Goal: Task Accomplishment & Management: Manage account settings

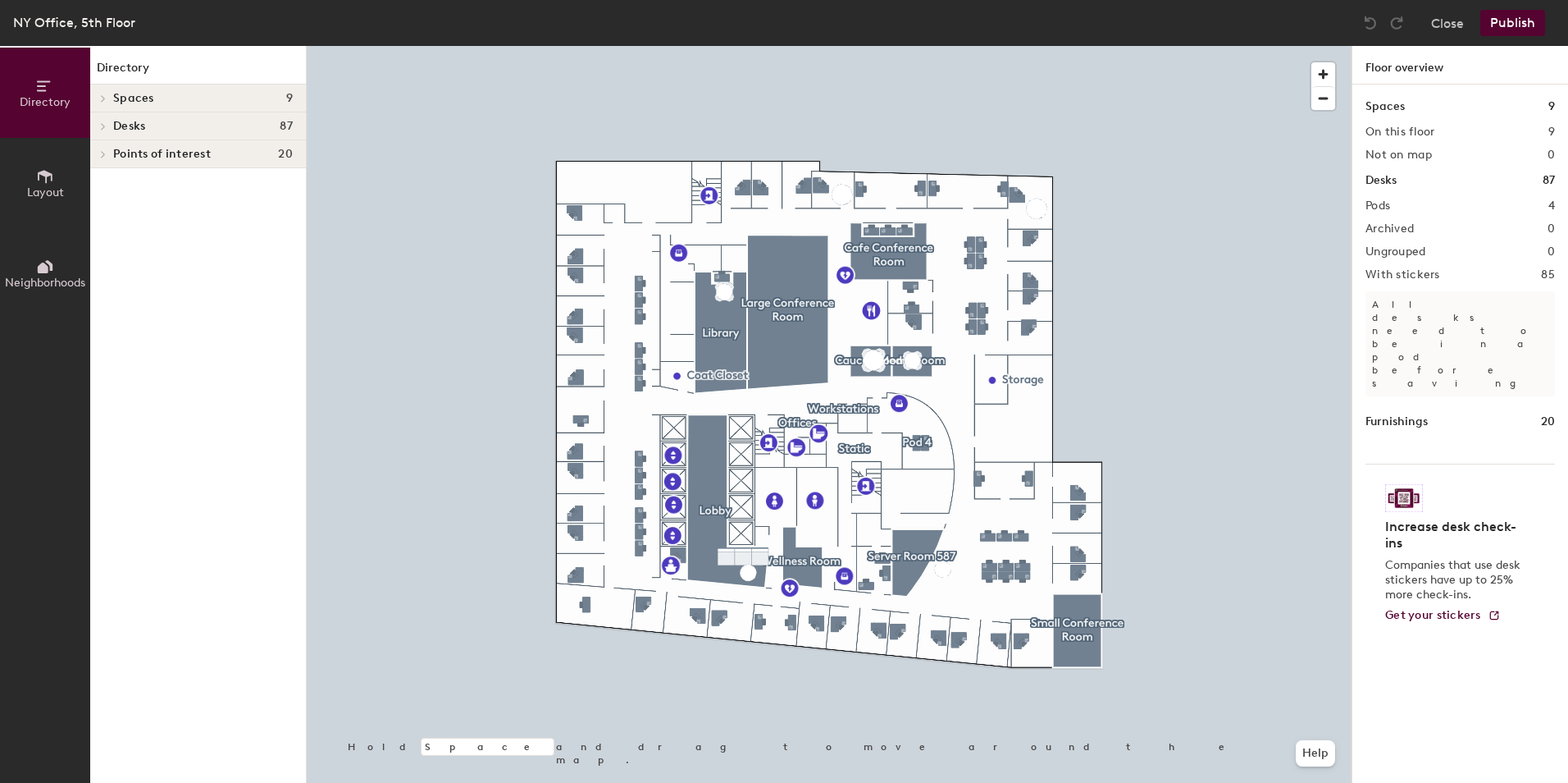
click at [211, 127] on h4 "Desks 87" at bounding box center [203, 126] width 180 height 13
click at [162, 234] on p "Pod 4" at bounding box center [203, 239] width 180 height 22
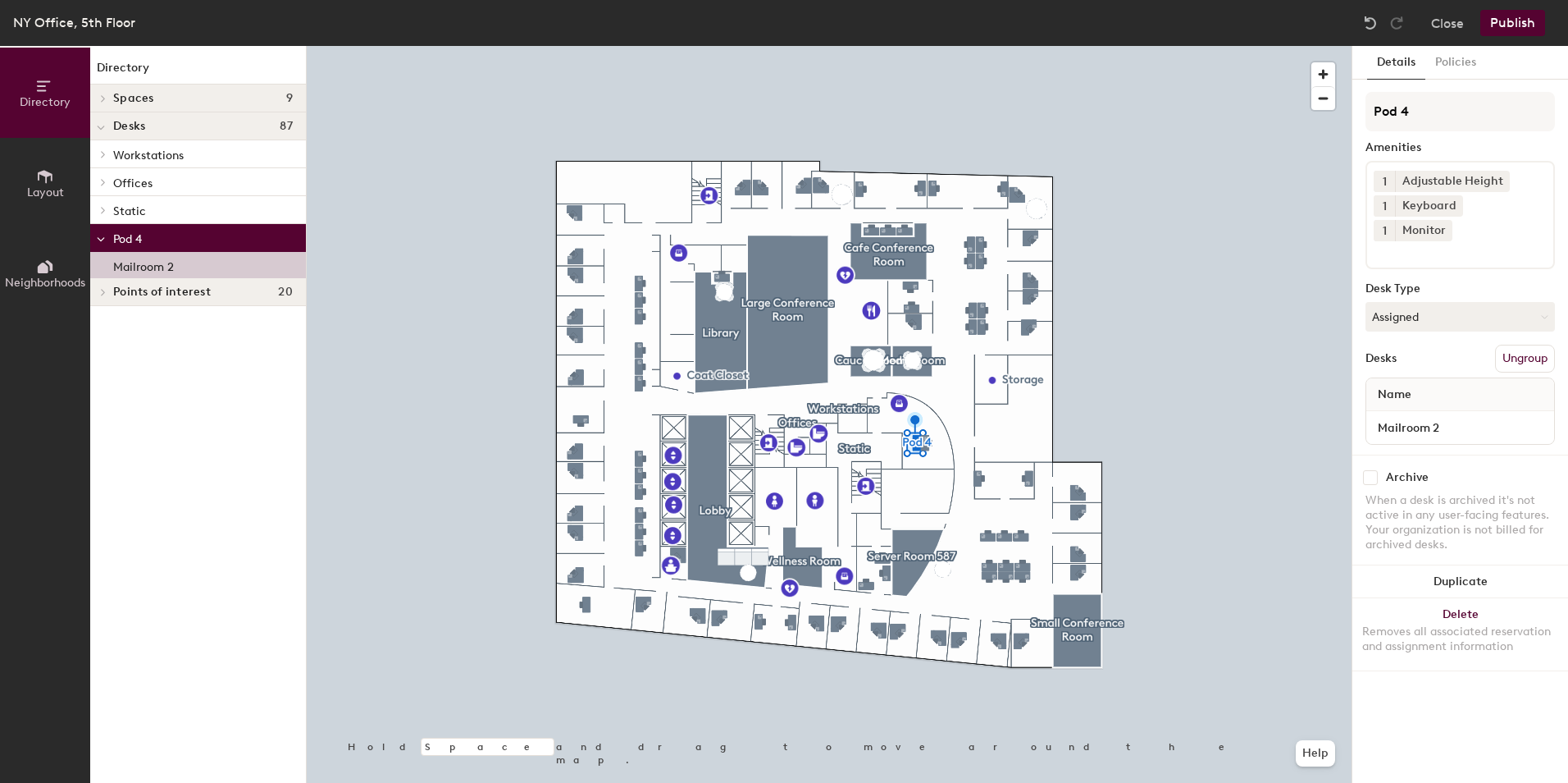
click at [231, 263] on div "Mailroom 2" at bounding box center [198, 264] width 216 height 27
click at [1447, 70] on button "Policies" at bounding box center [1454, 62] width 60 height 34
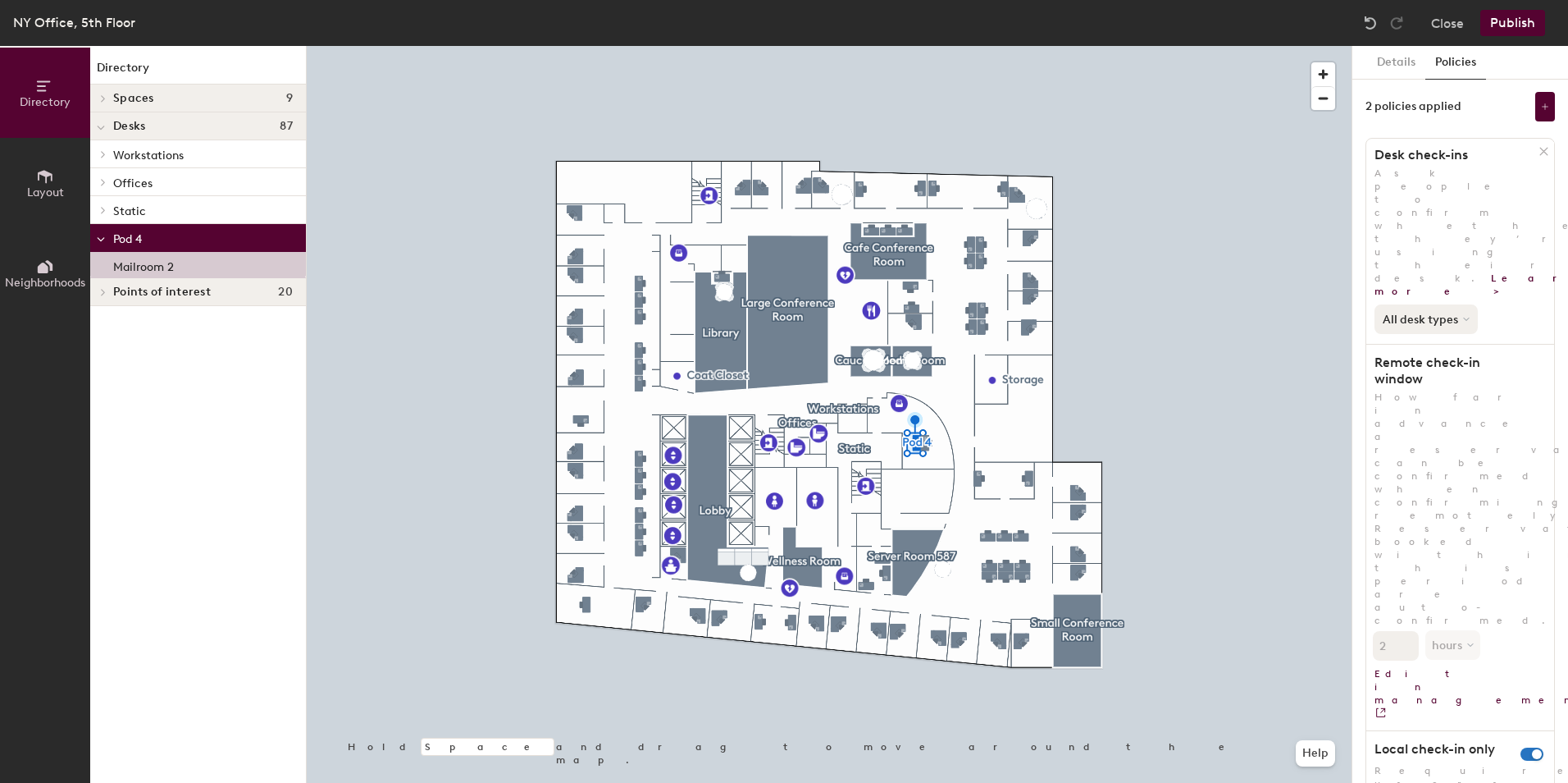
click at [1448, 304] on button "All desk types" at bounding box center [1426, 319] width 103 height 30
click at [1453, 304] on button "All desk types" at bounding box center [1426, 319] width 103 height 30
click at [1383, 67] on button "Details" at bounding box center [1396, 62] width 58 height 34
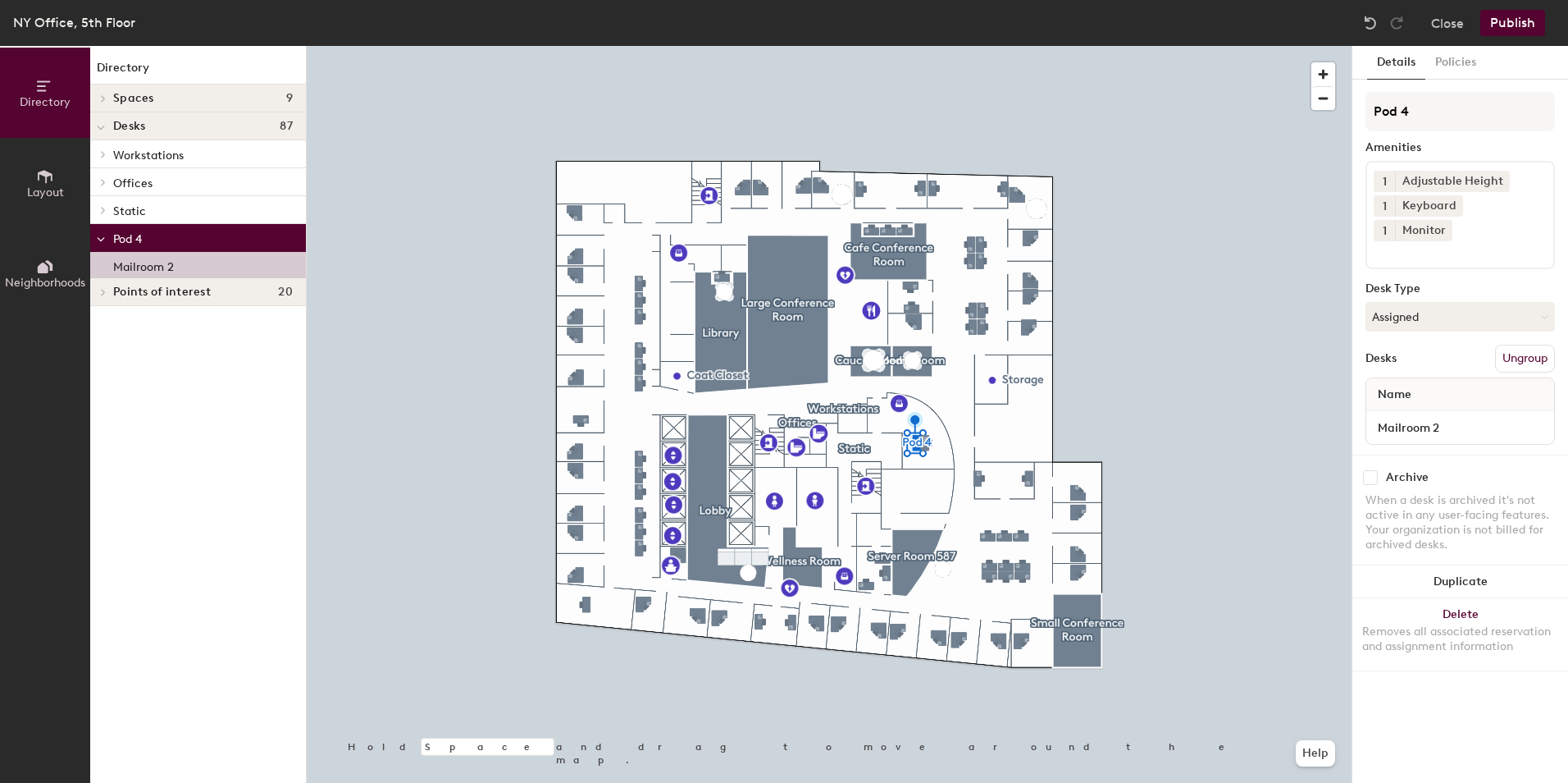
click at [149, 266] on p "Mailroom 2" at bounding box center [142, 264] width 60 height 19
drag, startPoint x: 135, startPoint y: 233, endPoint x: 120, endPoint y: 257, distance: 28.3
drag, startPoint x: 120, startPoint y: 257, endPoint x: 192, endPoint y: 712, distance: 460.7
click at [192, 717] on div "Directory Spaces 9 Cafe Conference Room Caucus Room Large Conference Room Libra…" at bounding box center [198, 414] width 216 height 736
click at [143, 266] on p "Mailroom 2" at bounding box center [142, 264] width 60 height 19
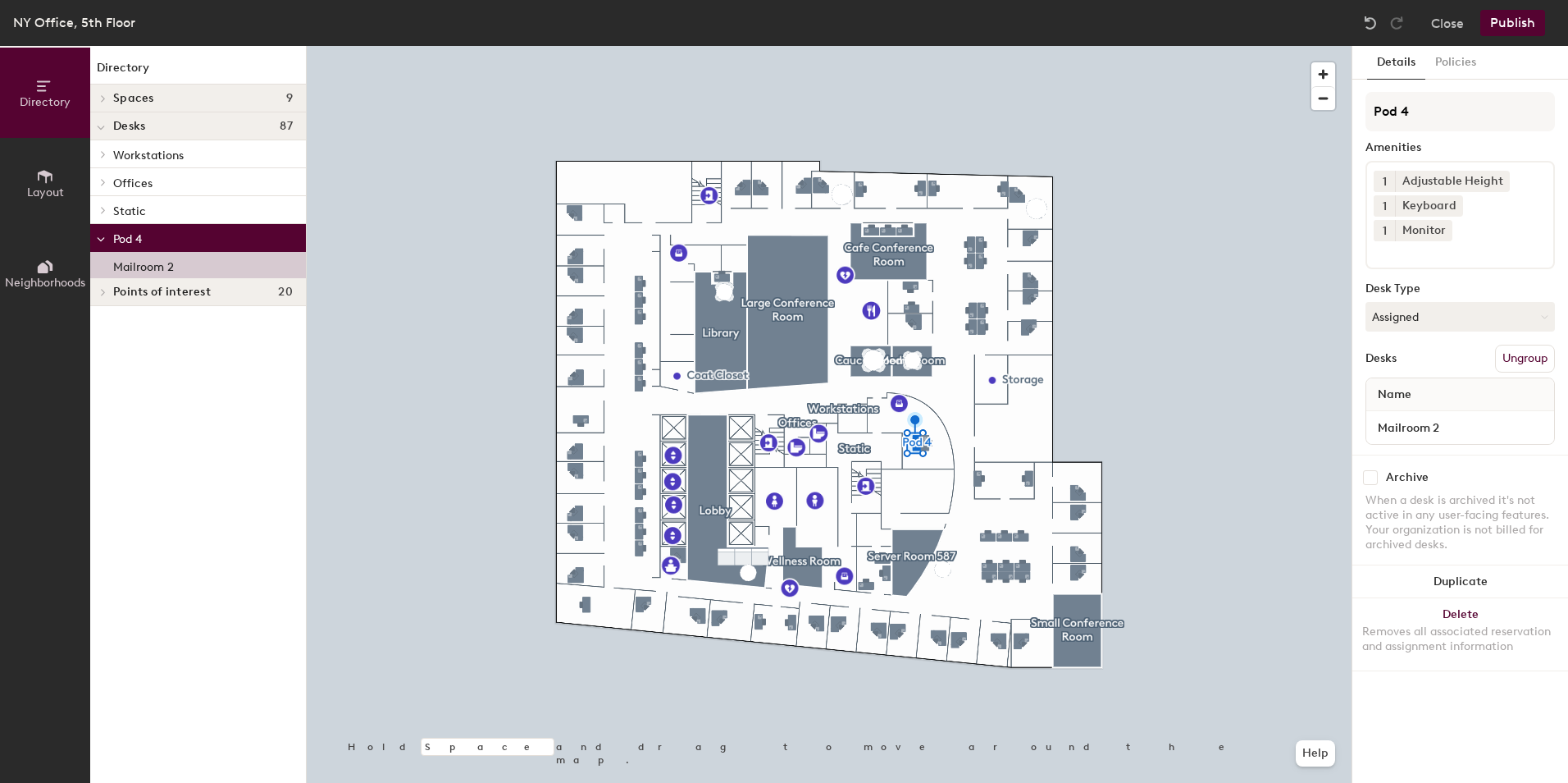
click at [143, 266] on p "Mailroom 2" at bounding box center [142, 264] width 60 height 19
click at [1397, 302] on button "Assigned" at bounding box center [1459, 317] width 189 height 30
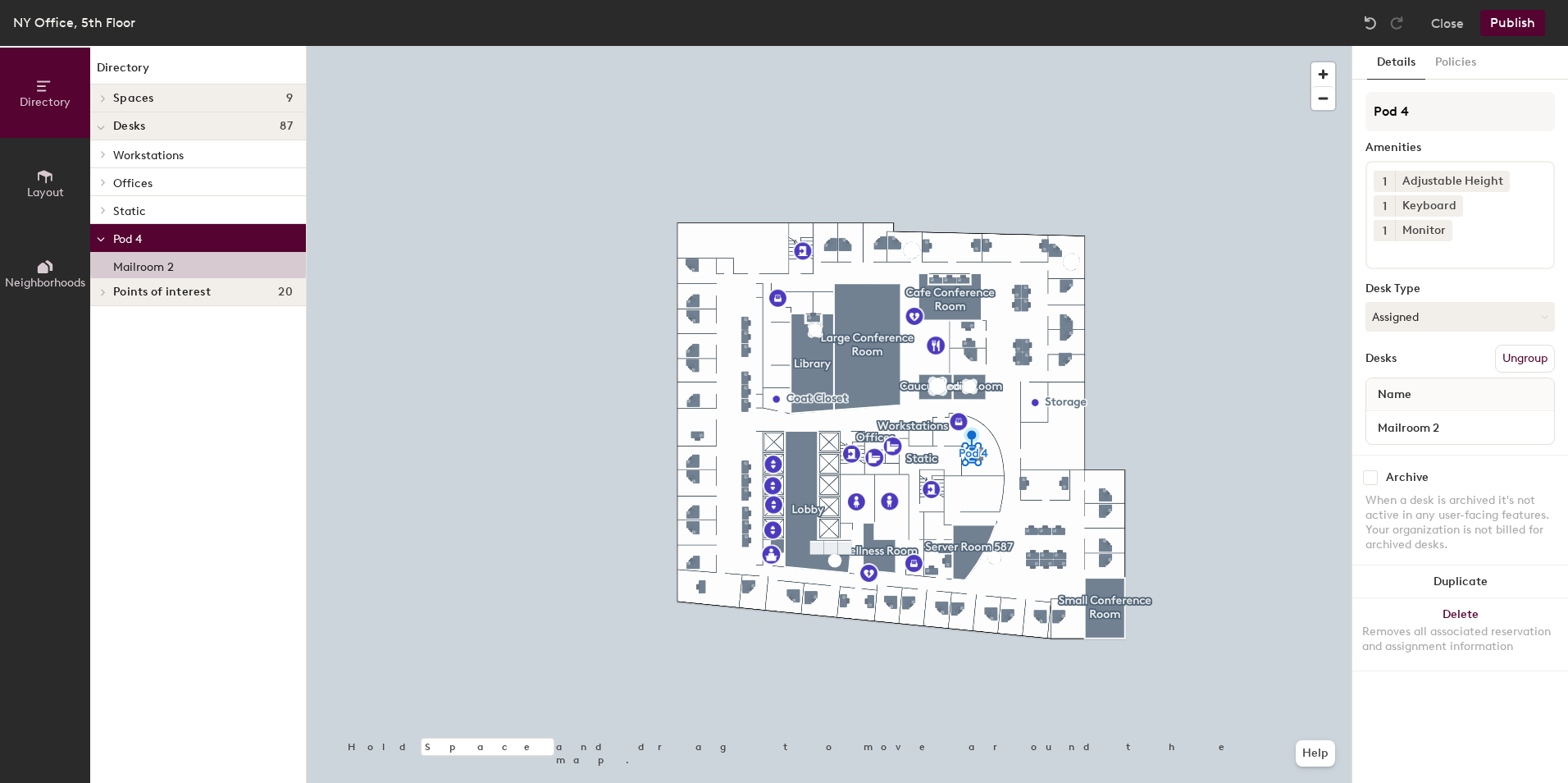
click at [45, 86] on icon at bounding box center [43, 85] width 13 height 11
click at [98, 238] on icon at bounding box center [101, 240] width 8 height 7
click at [100, 263] on icon at bounding box center [103, 265] width 7 height 8
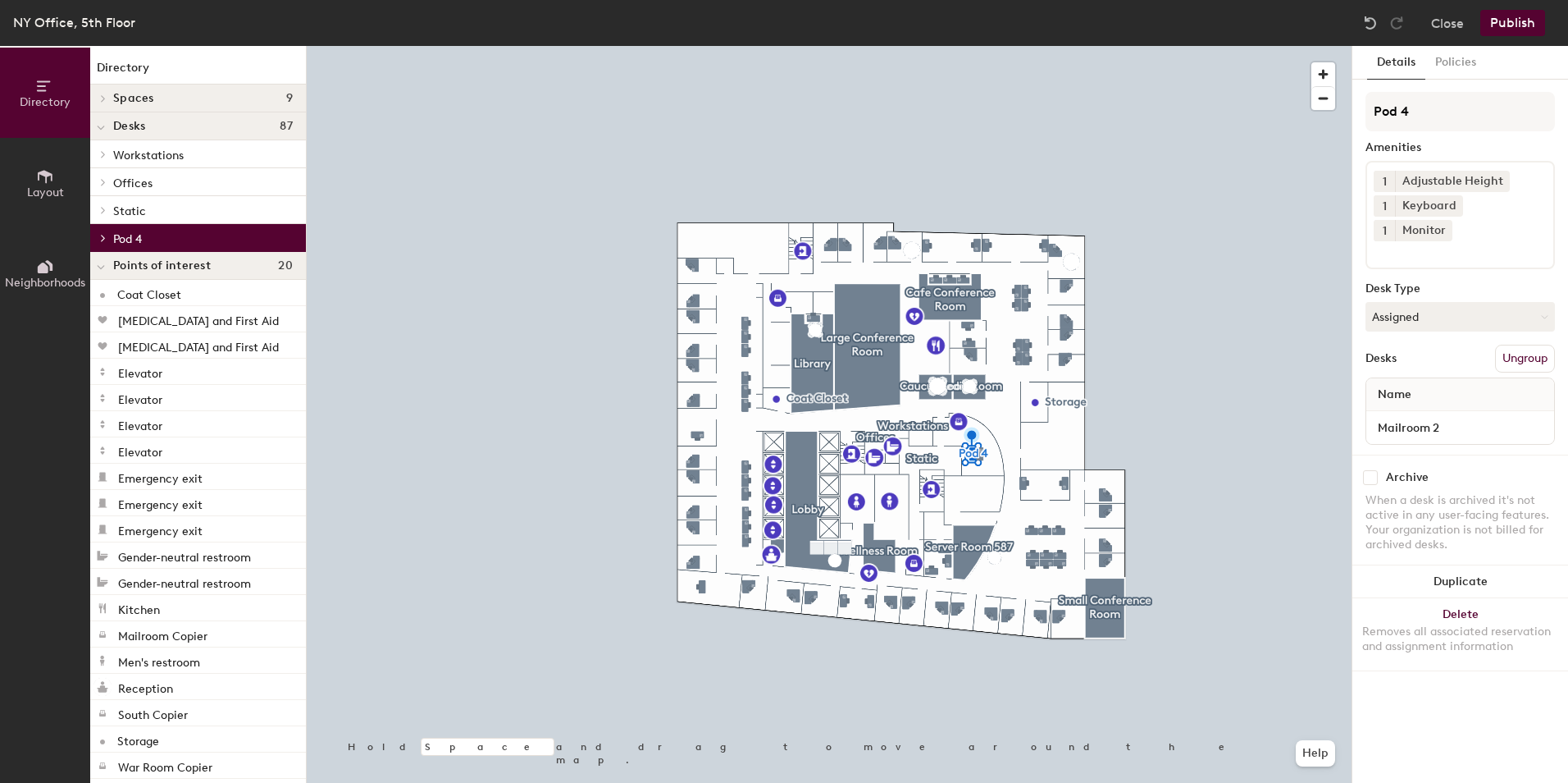
click at [102, 261] on span at bounding box center [101, 267] width 8 height 14
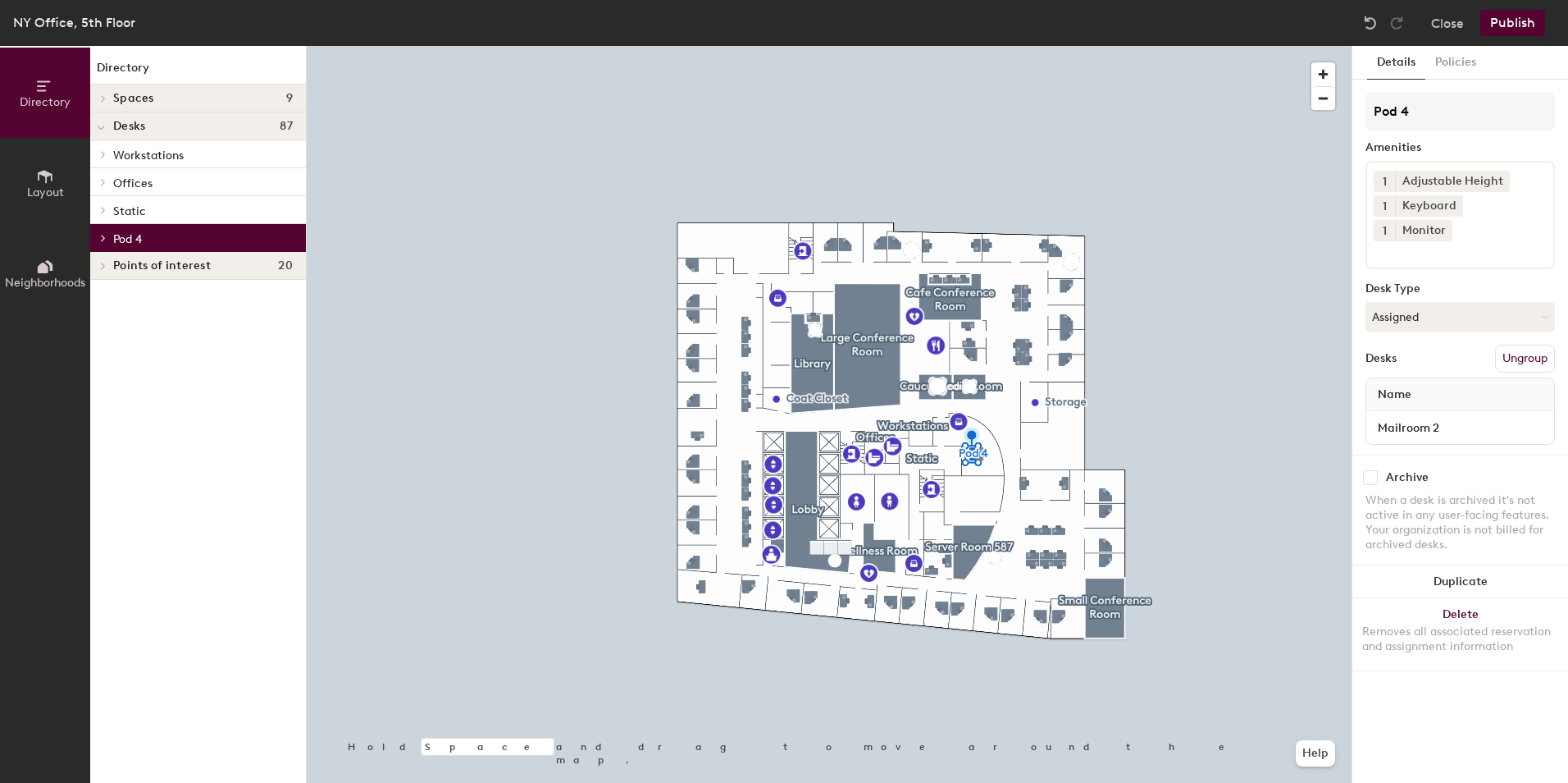
click at [102, 213] on icon at bounding box center [103, 210] width 3 height 7
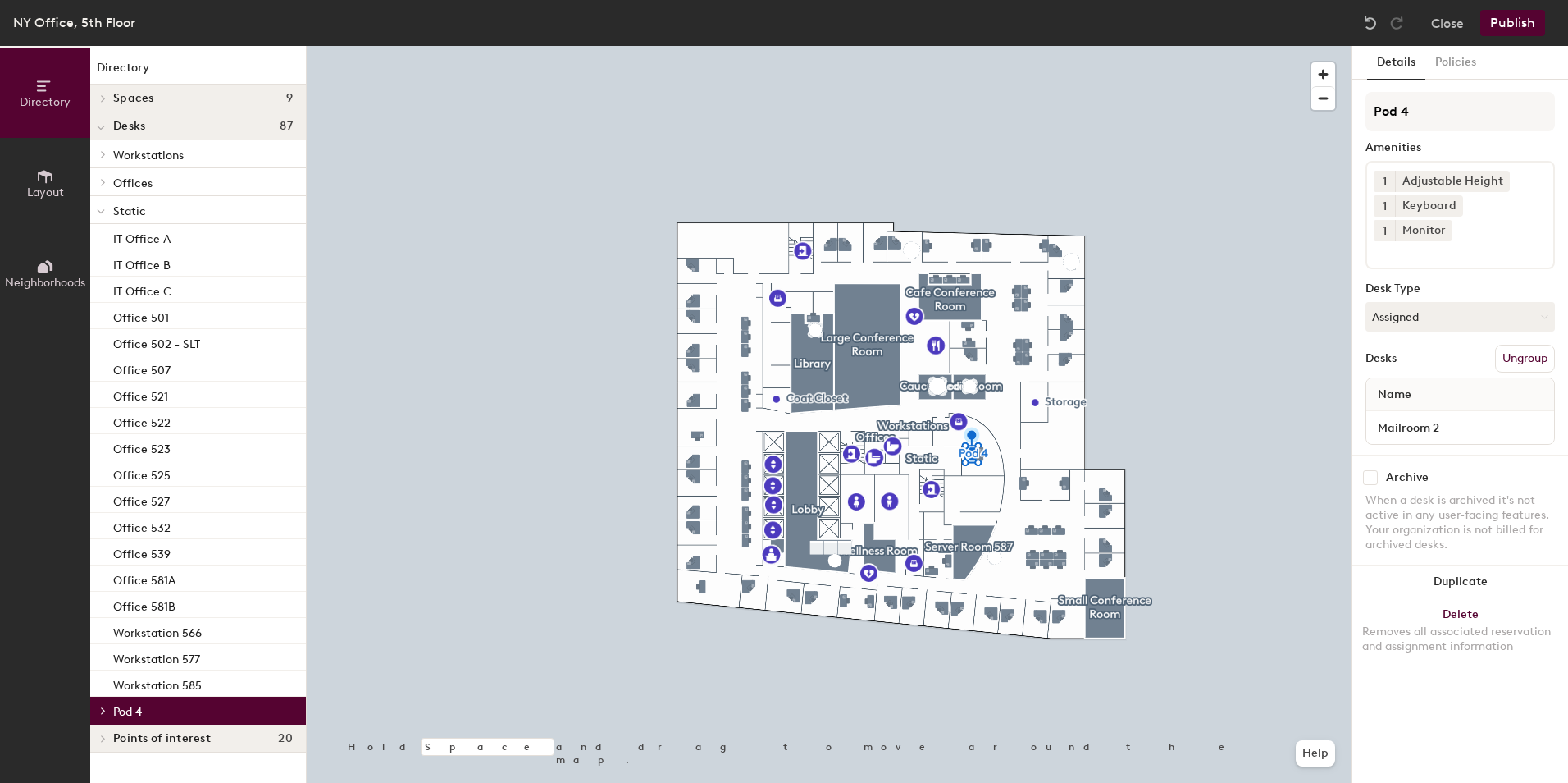
click at [102, 213] on icon at bounding box center [101, 212] width 8 height 7
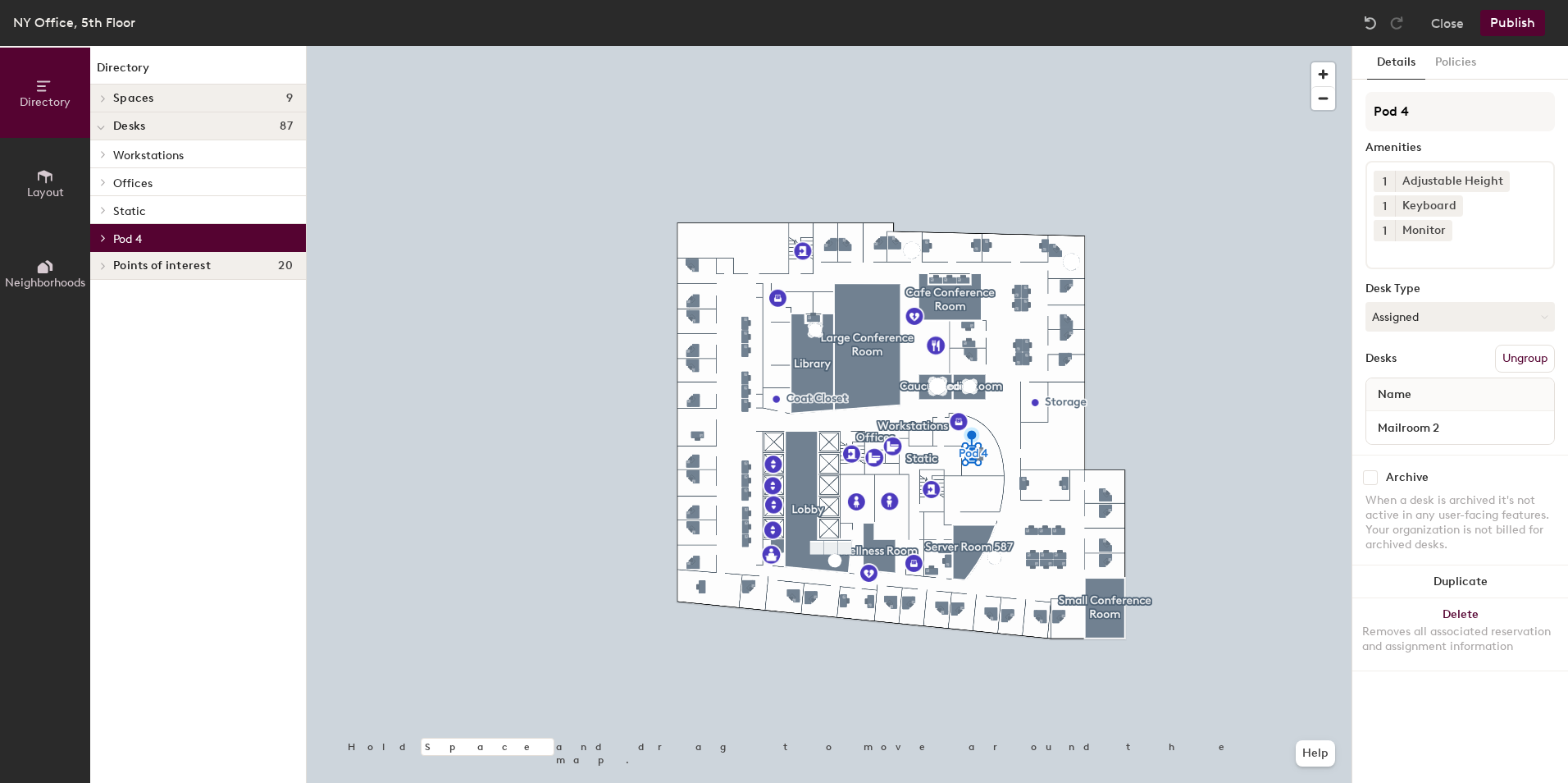
click at [103, 235] on icon at bounding box center [103, 238] width 7 height 8
click at [124, 266] on p "Mailroom 2" at bounding box center [142, 264] width 60 height 19
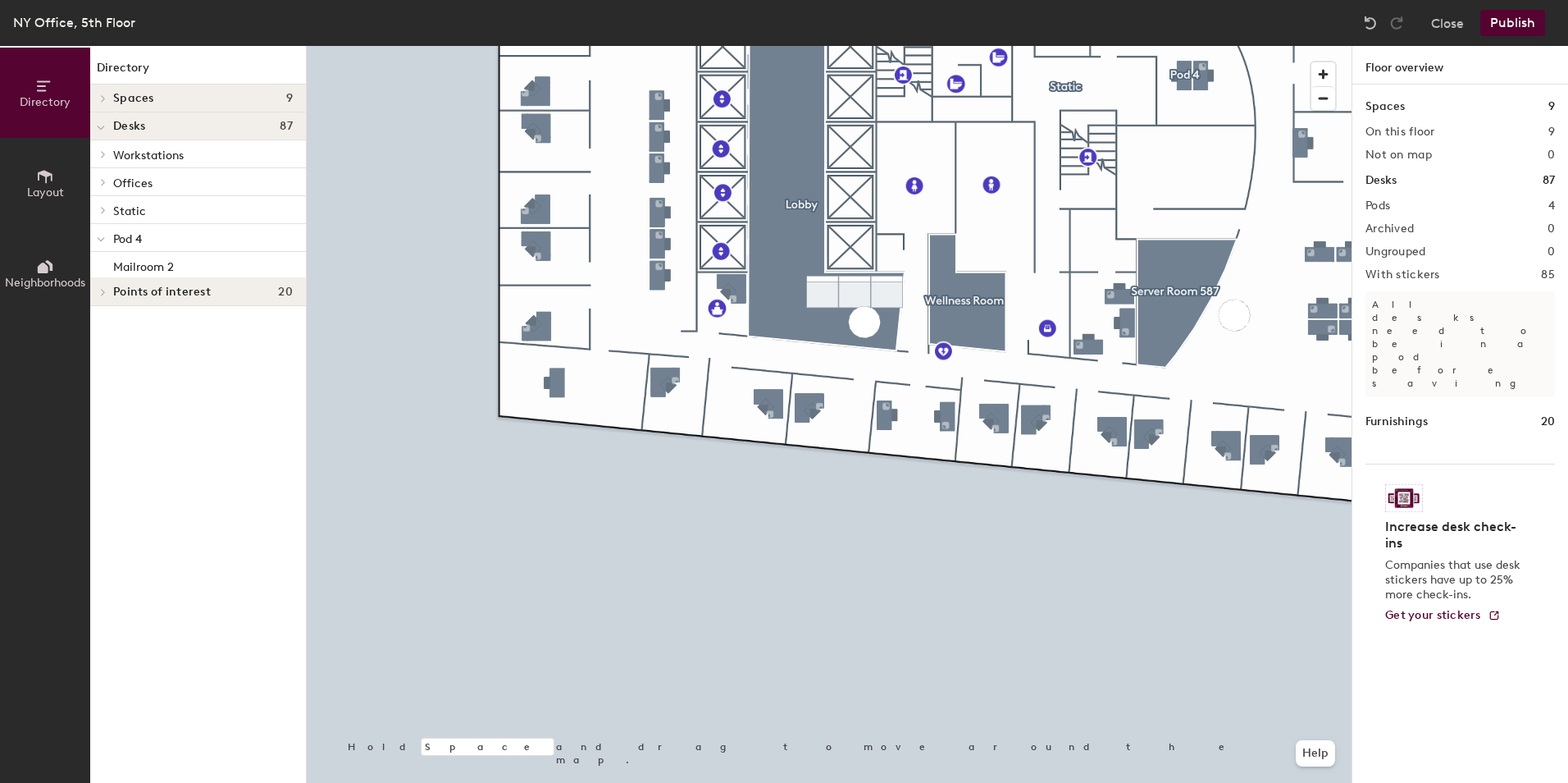
click at [1405, 210] on div "Pods 4" at bounding box center [1459, 205] width 189 height 13
click at [165, 241] on p "Pod 4" at bounding box center [203, 239] width 180 height 22
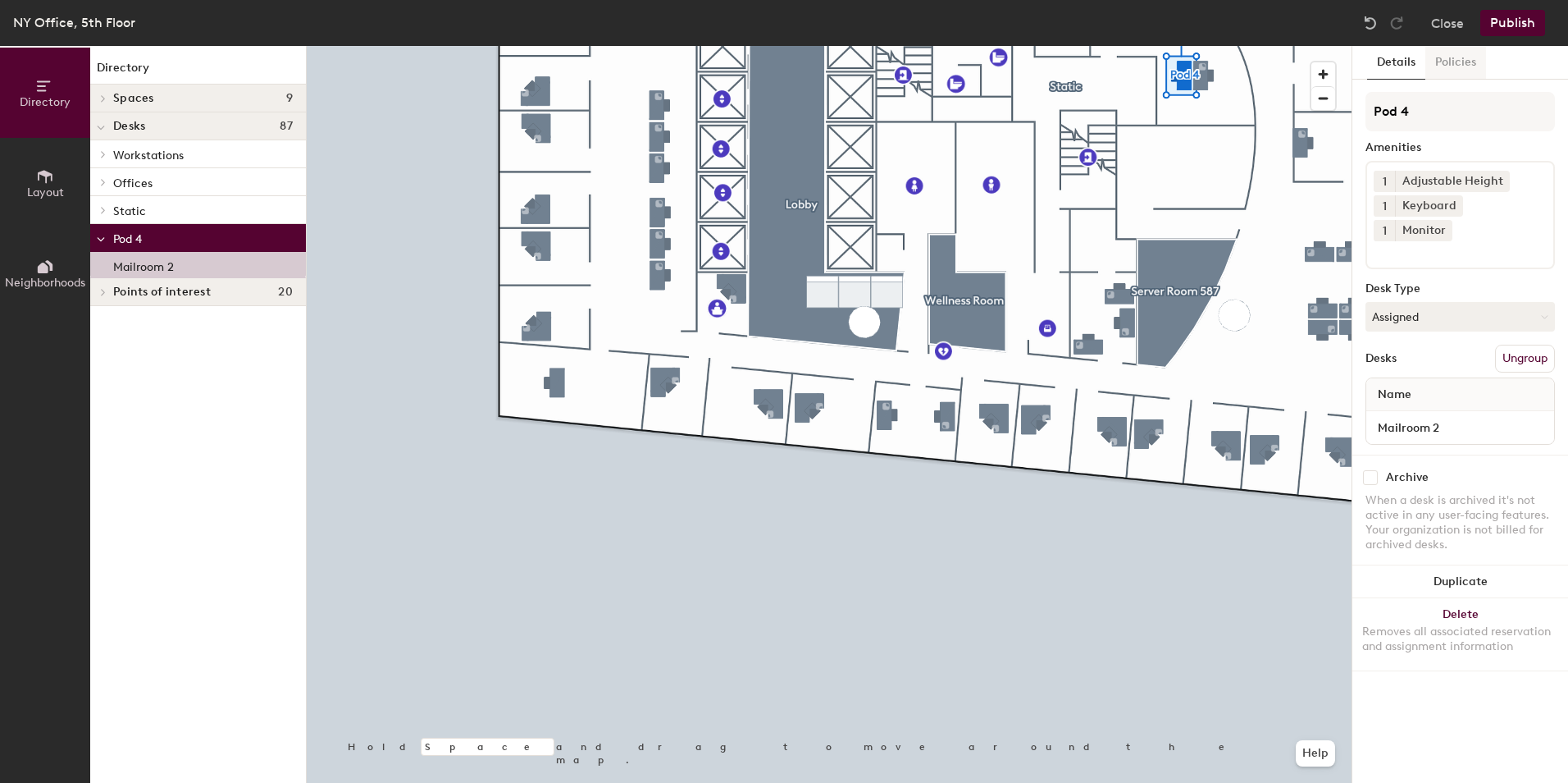
click at [1456, 51] on button "Policies" at bounding box center [1454, 62] width 60 height 34
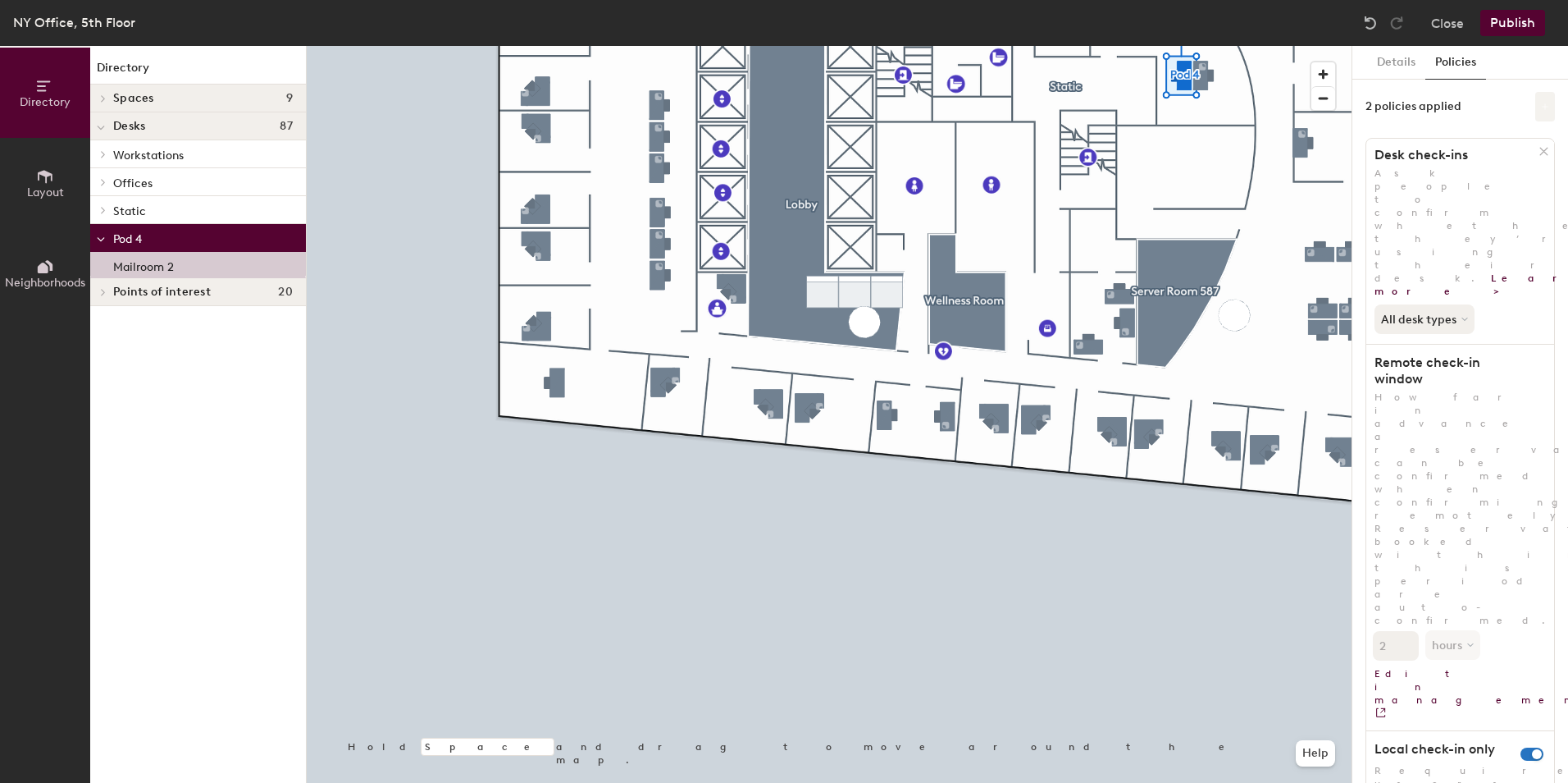
click at [1547, 117] on button at bounding box center [1545, 107] width 20 height 30
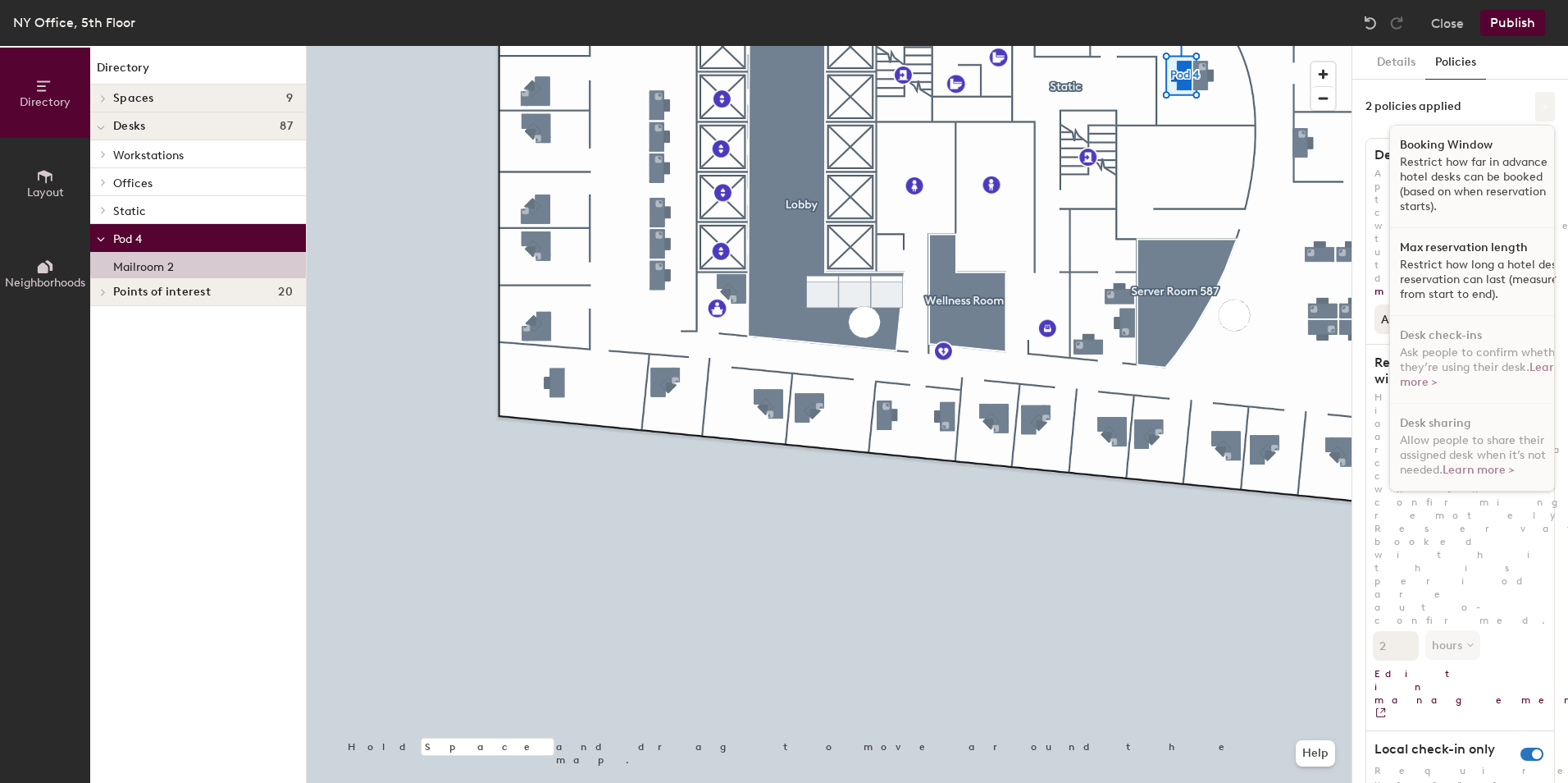
click at [1547, 117] on button at bounding box center [1545, 107] width 20 height 30
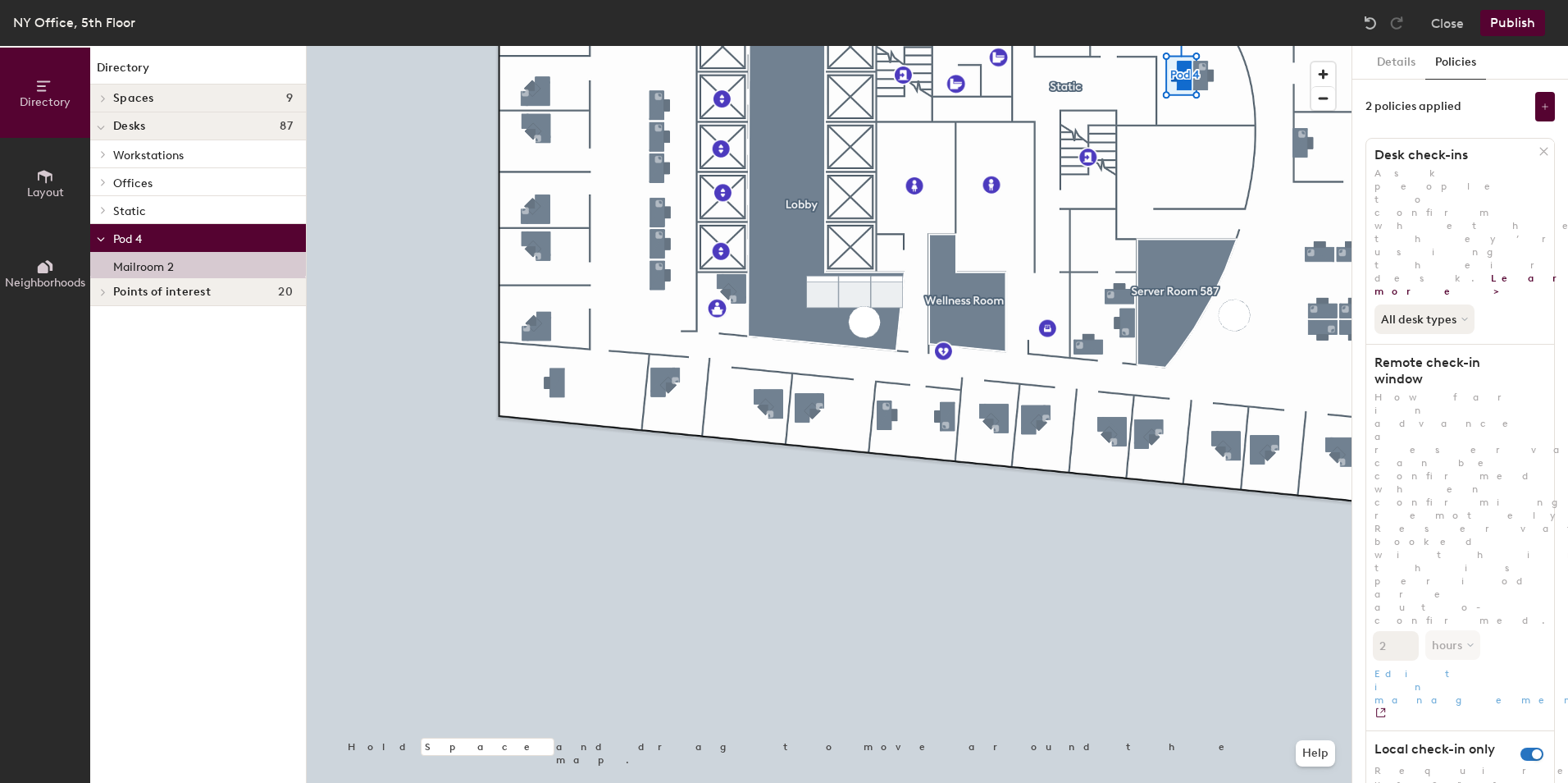
click at [1421, 660] on link "Edit in management" at bounding box center [1460, 690] width 188 height 60
click at [1459, 16] on button "Close" at bounding box center [1446, 23] width 33 height 27
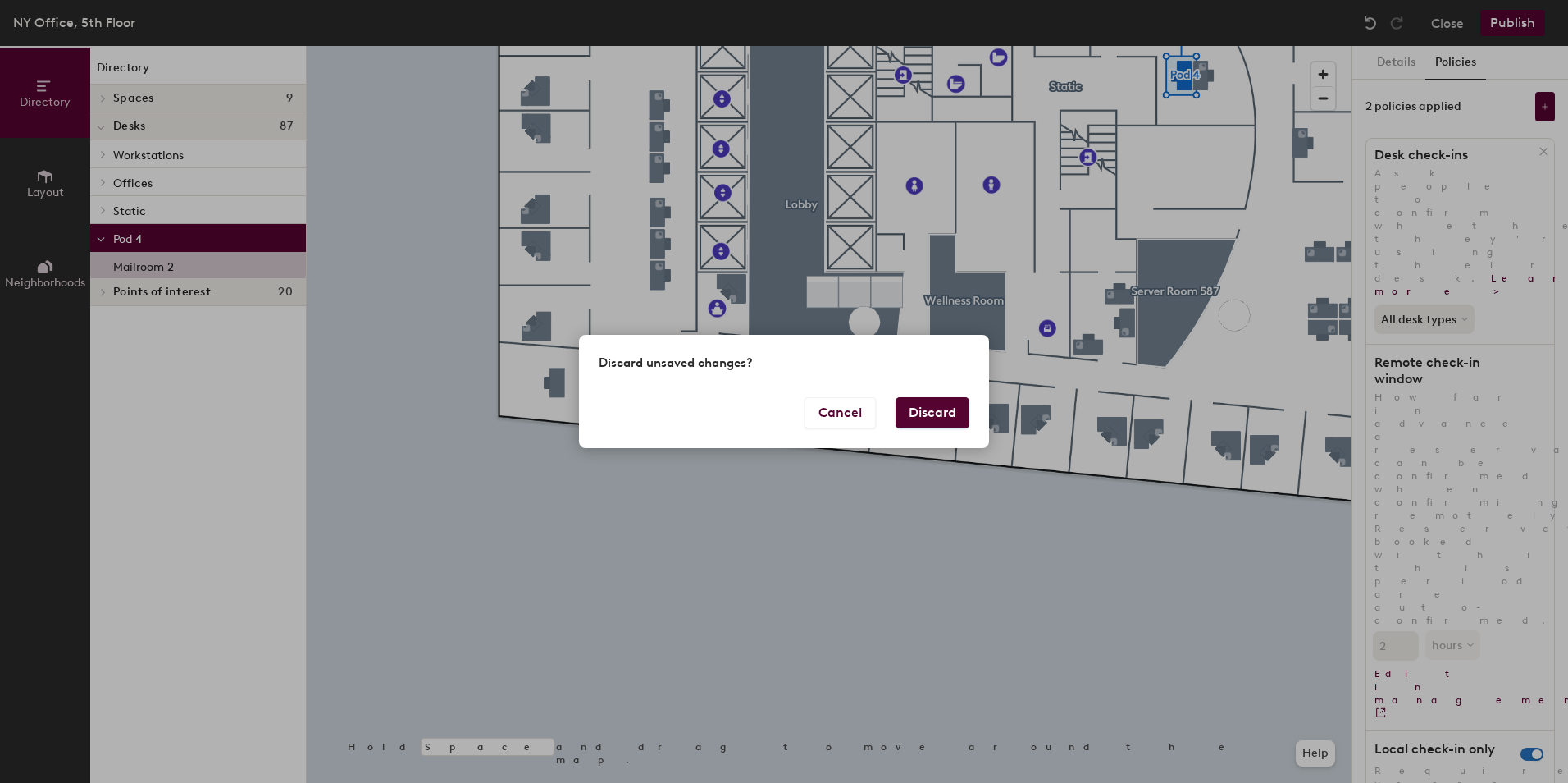
click at [913, 415] on button "Discard" at bounding box center [932, 412] width 74 height 31
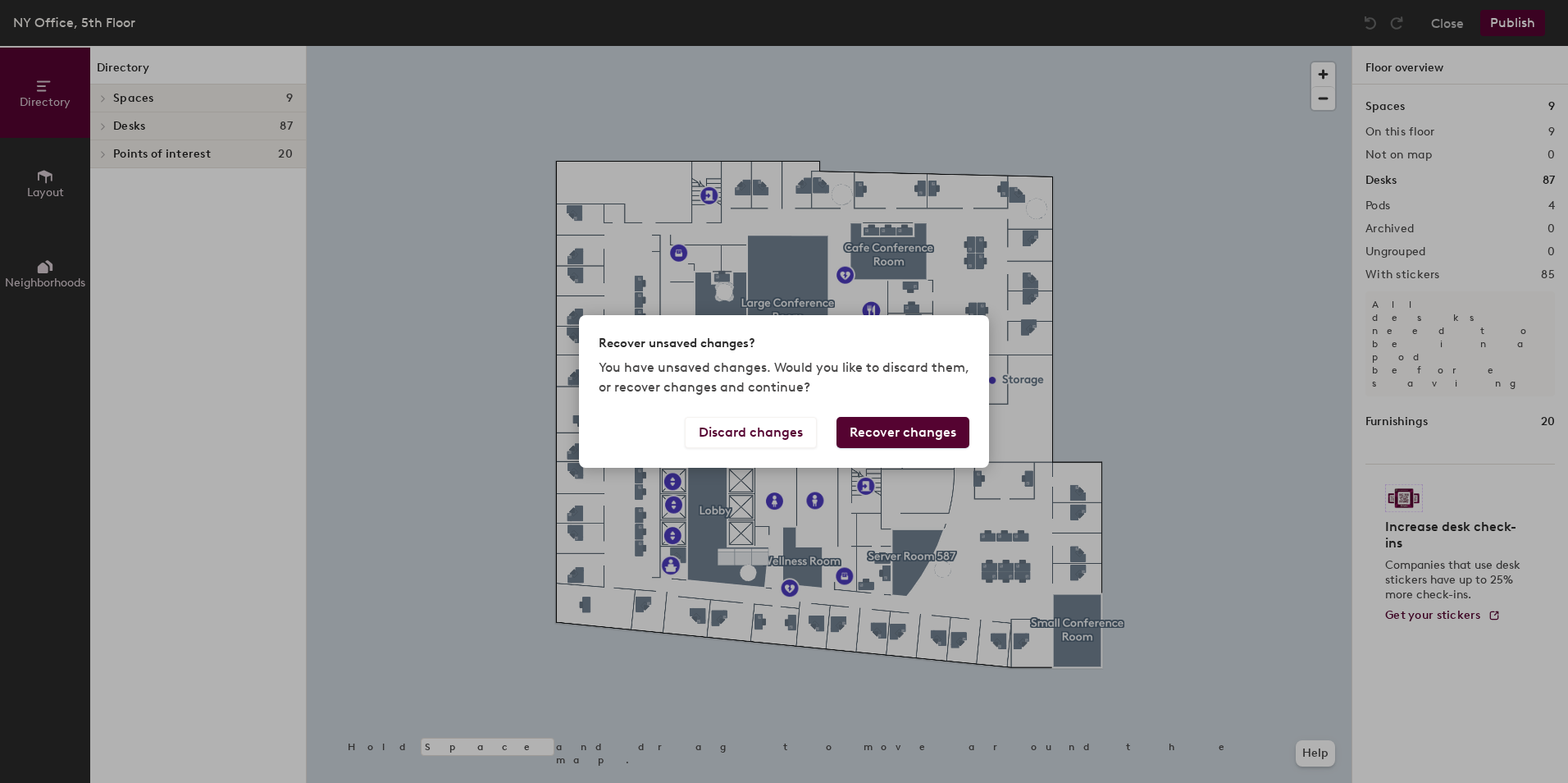
click at [886, 429] on button "Recover changes" at bounding box center [902, 432] width 133 height 31
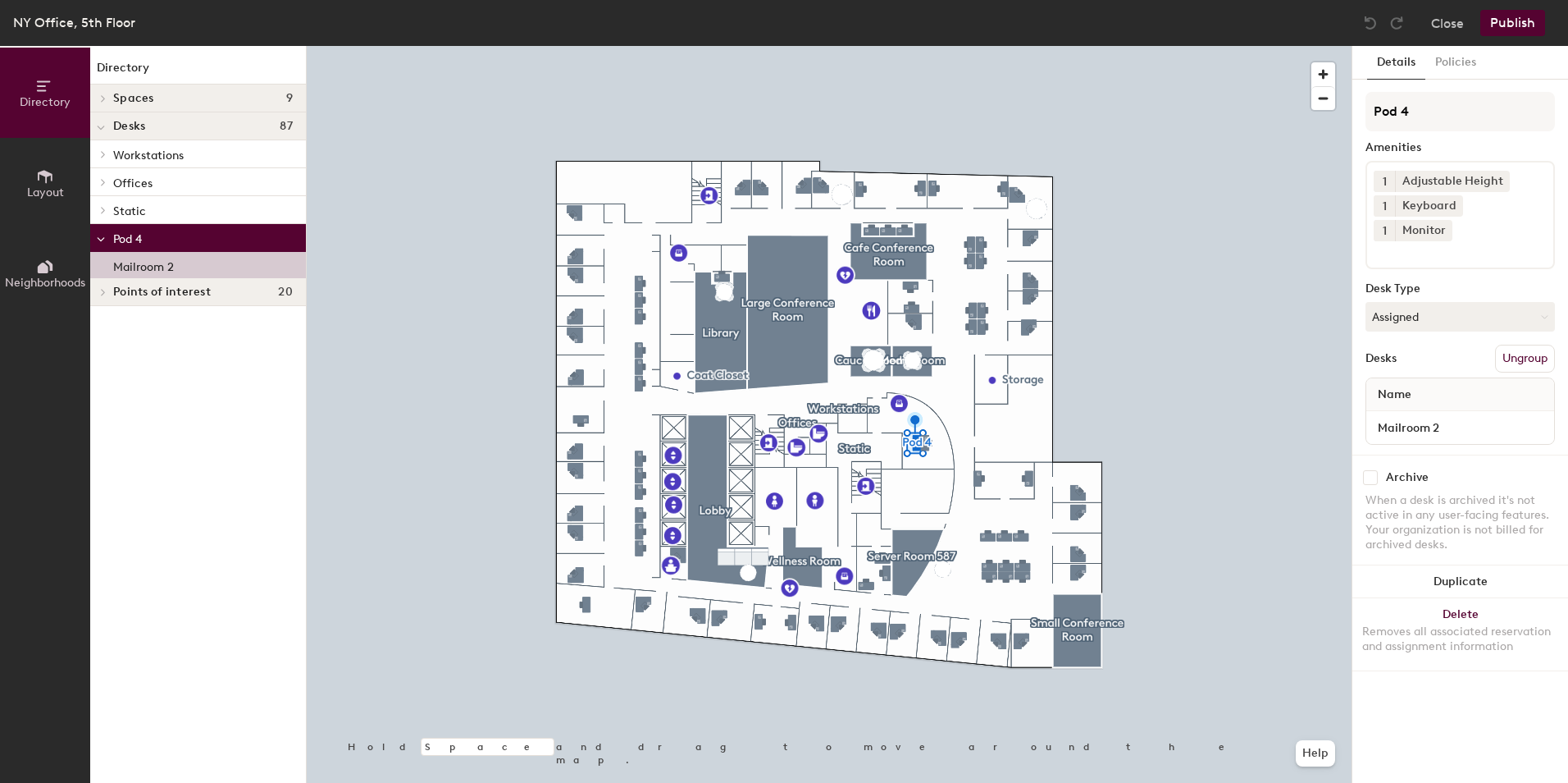
click at [139, 266] on p "Mailroom 2" at bounding box center [142, 264] width 60 height 19
click at [112, 238] on div "Pod 4" at bounding box center [198, 238] width 216 height 28
click at [174, 245] on p "Pod 4" at bounding box center [203, 239] width 180 height 22
click at [174, 244] on p "Pod 4" at bounding box center [203, 239] width 180 height 22
click at [33, 189] on span "Layout" at bounding box center [45, 192] width 37 height 14
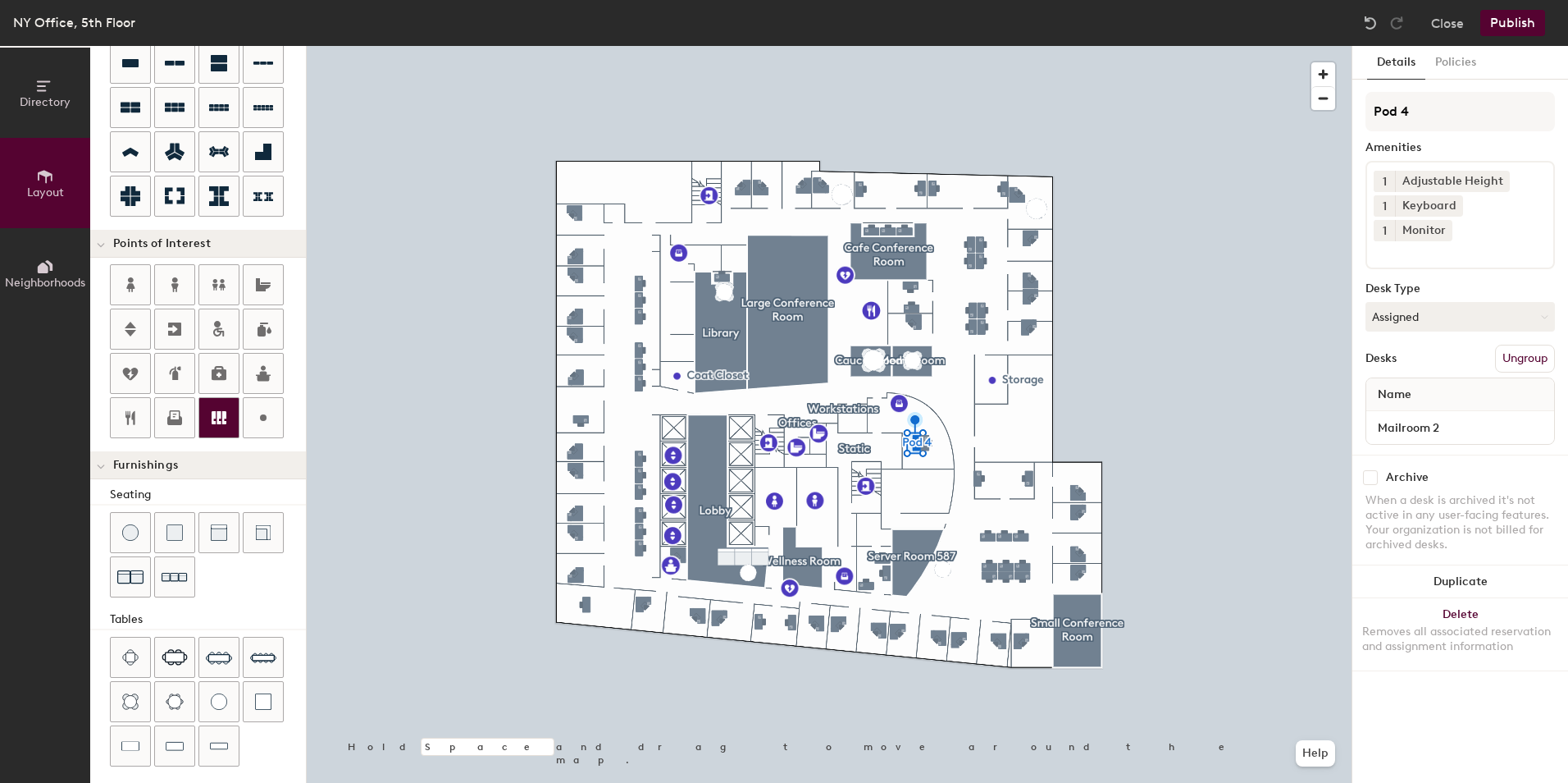
scroll to position [253, 0]
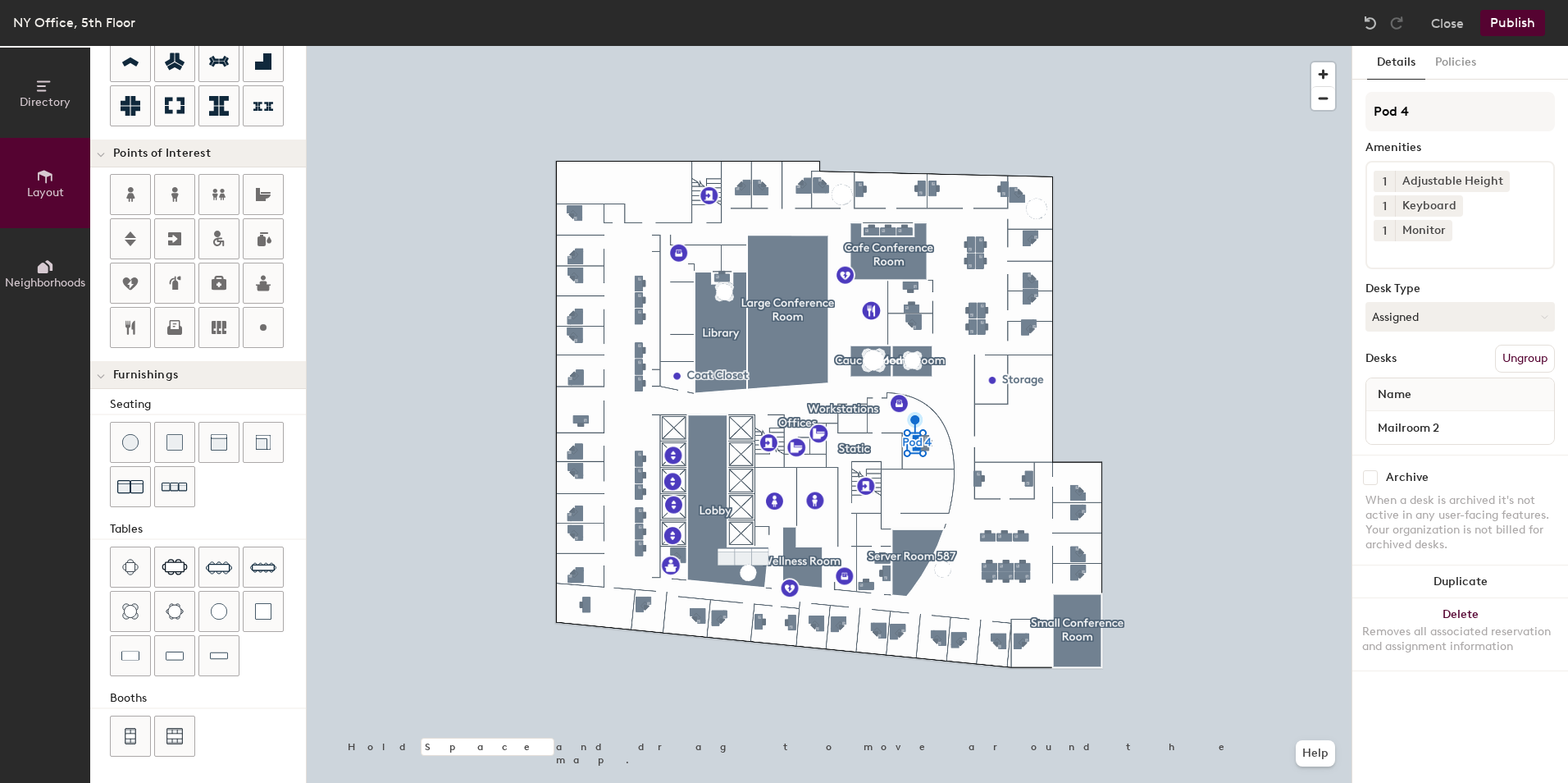
click at [40, 281] on span "Neighborhoods" at bounding box center [45, 282] width 80 height 14
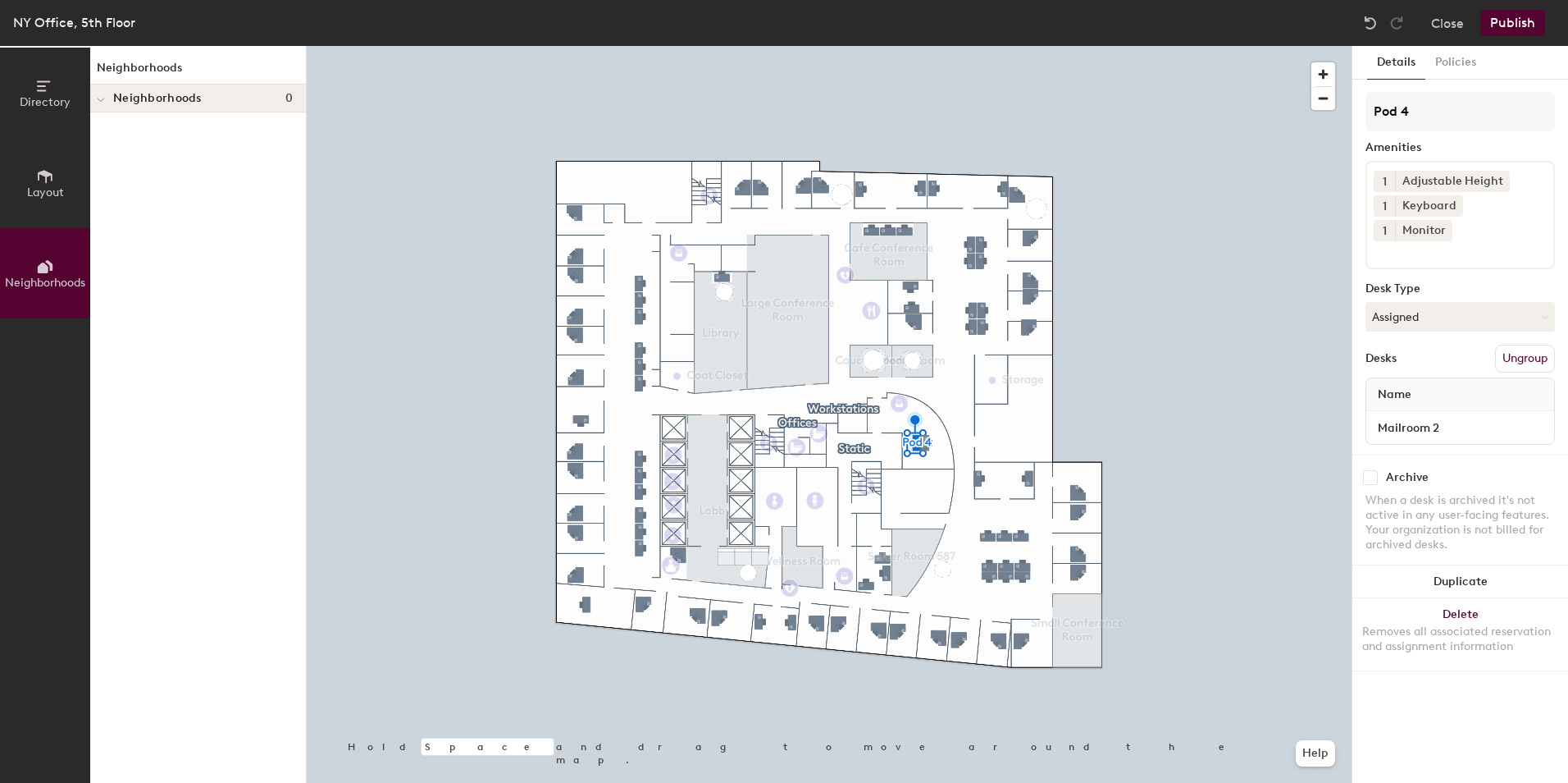
click at [56, 103] on span "Directory" at bounding box center [45, 102] width 50 height 14
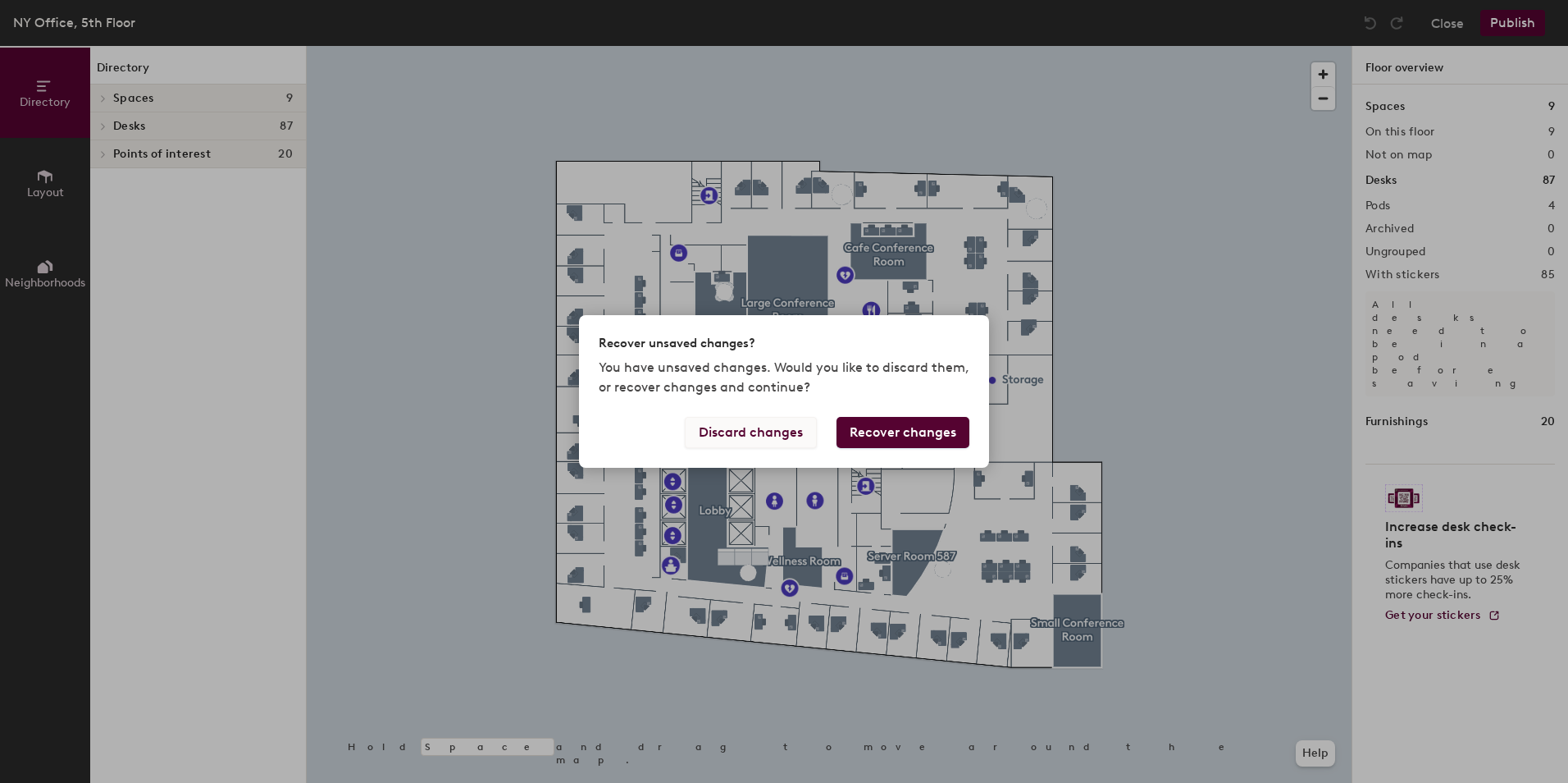
click at [759, 434] on button "Discard changes" at bounding box center [750, 432] width 132 height 31
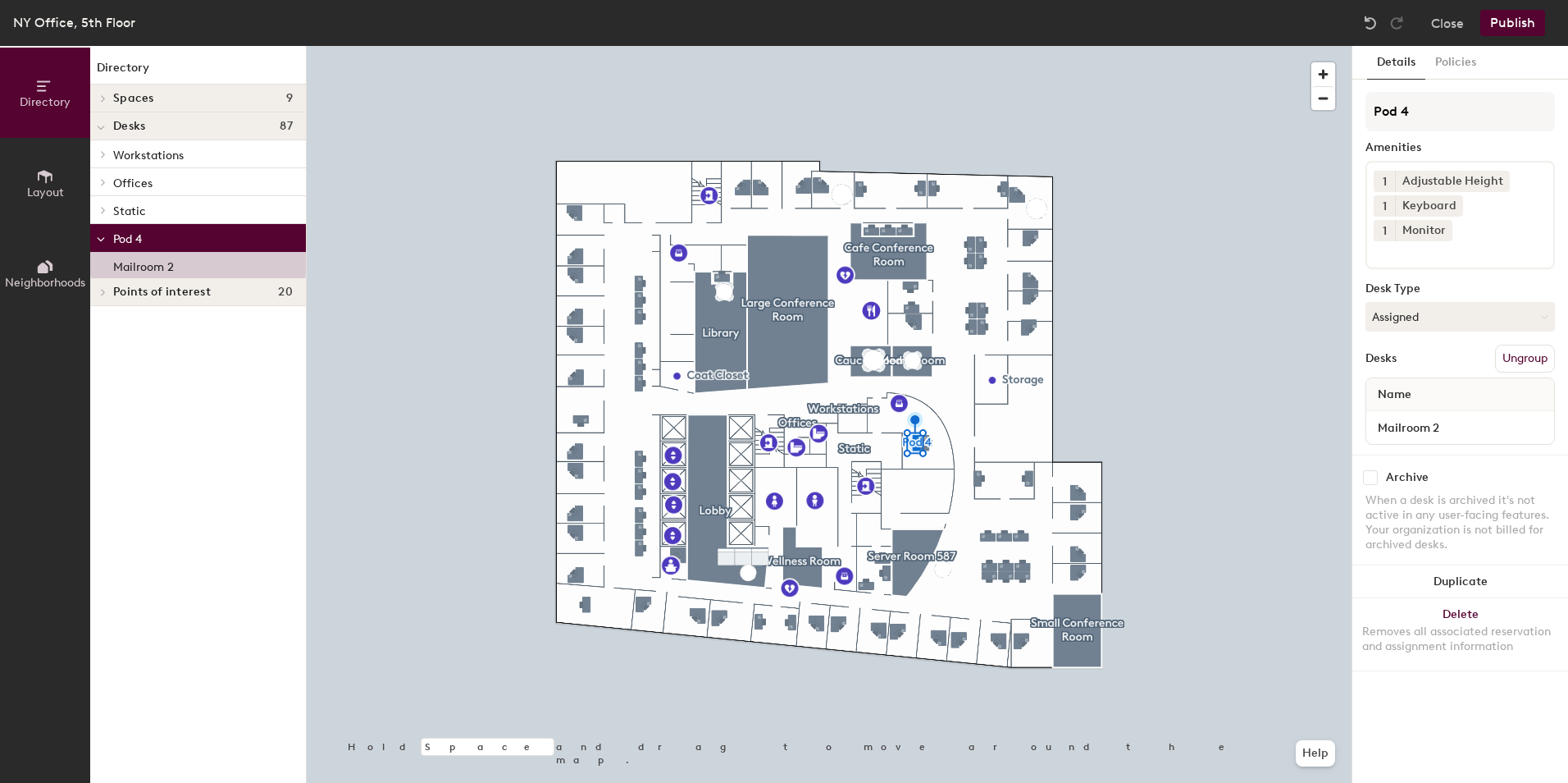
click at [957, 46] on div at bounding box center [829, 46] width 1045 height 0
click at [1321, 749] on button "Help" at bounding box center [1316, 753] width 40 height 27
click at [1220, 46] on div at bounding box center [829, 46] width 1045 height 0
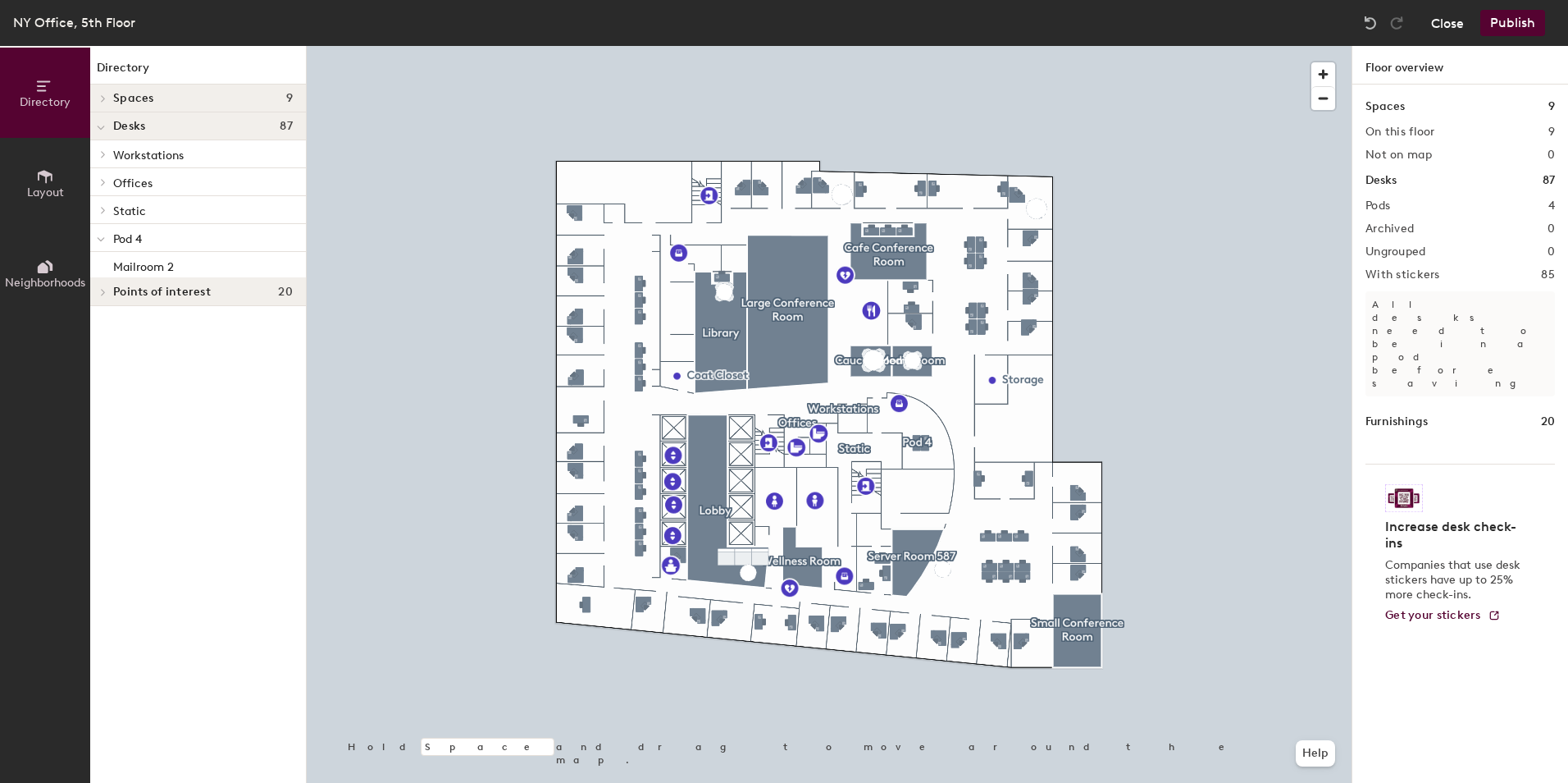
click at [1455, 30] on button "Close" at bounding box center [1446, 23] width 33 height 27
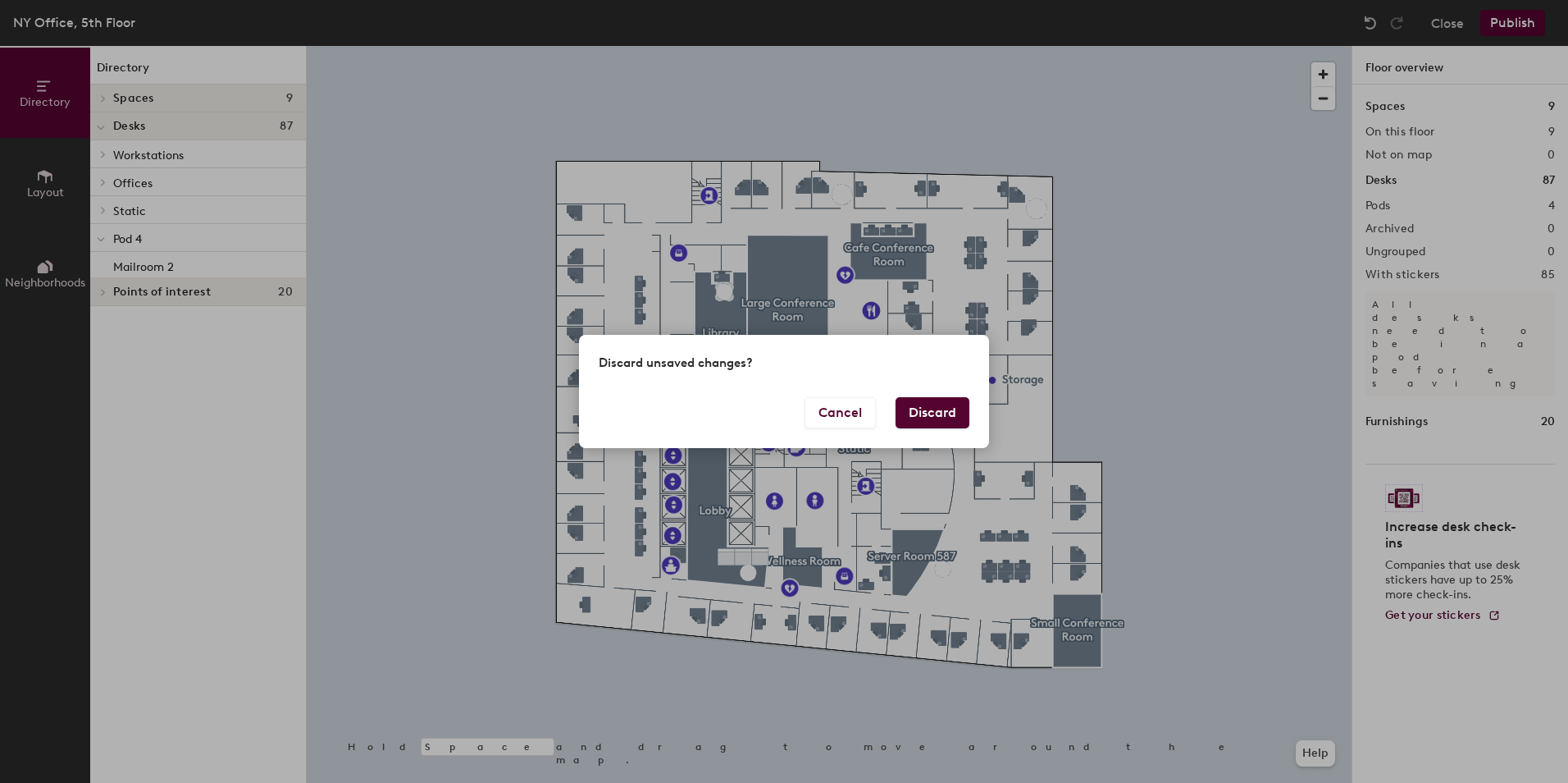
click at [938, 410] on button "Discard" at bounding box center [932, 412] width 74 height 31
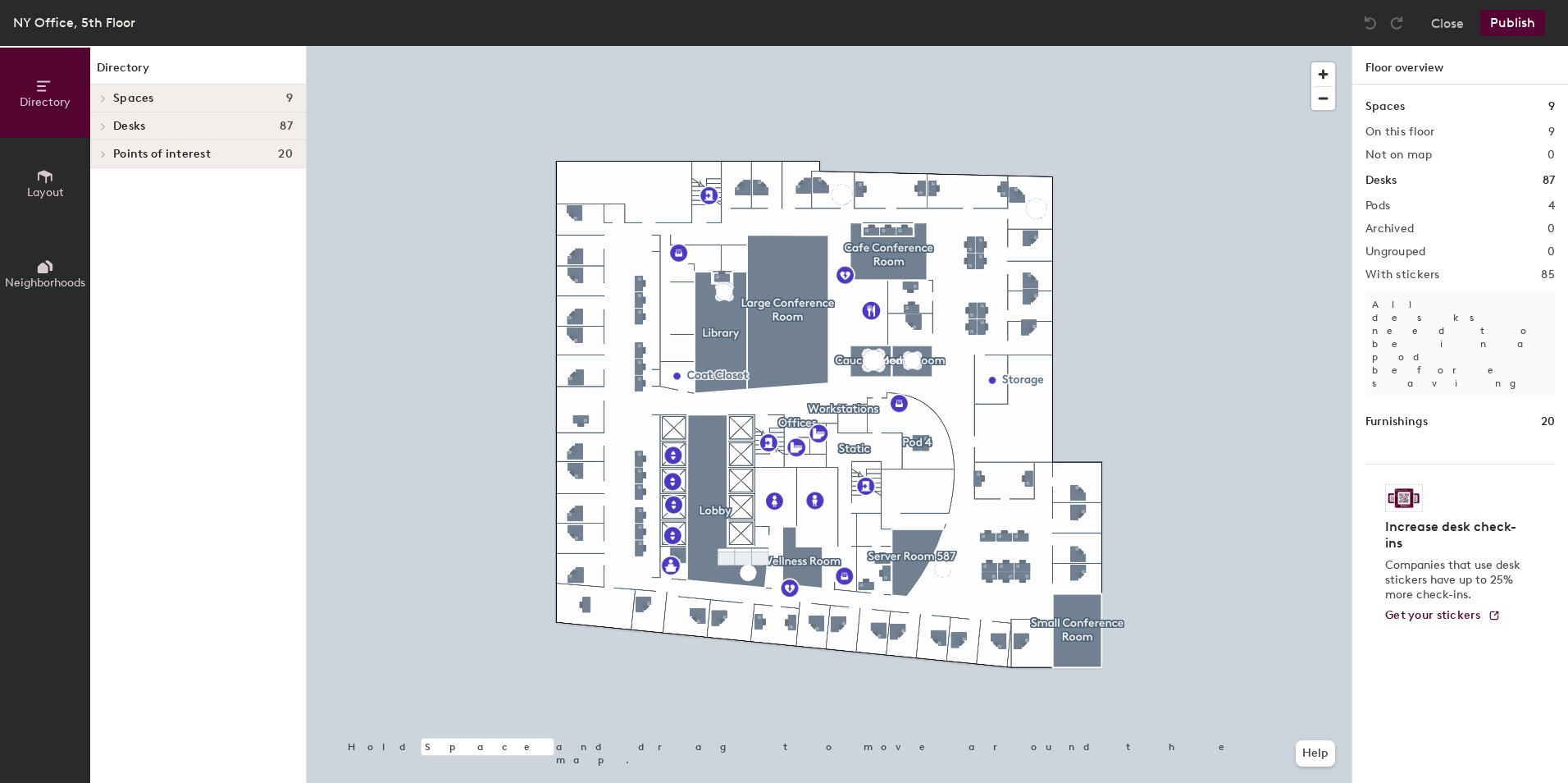
click at [1393, 209] on div "Pods 4" at bounding box center [1459, 205] width 189 height 13
click at [1398, 189] on div "Desks 87" at bounding box center [1459, 180] width 189 height 18
click at [150, 120] on h4 "Desks 87" at bounding box center [203, 126] width 180 height 13
click at [132, 233] on span "Pod 4" at bounding box center [127, 240] width 29 height 14
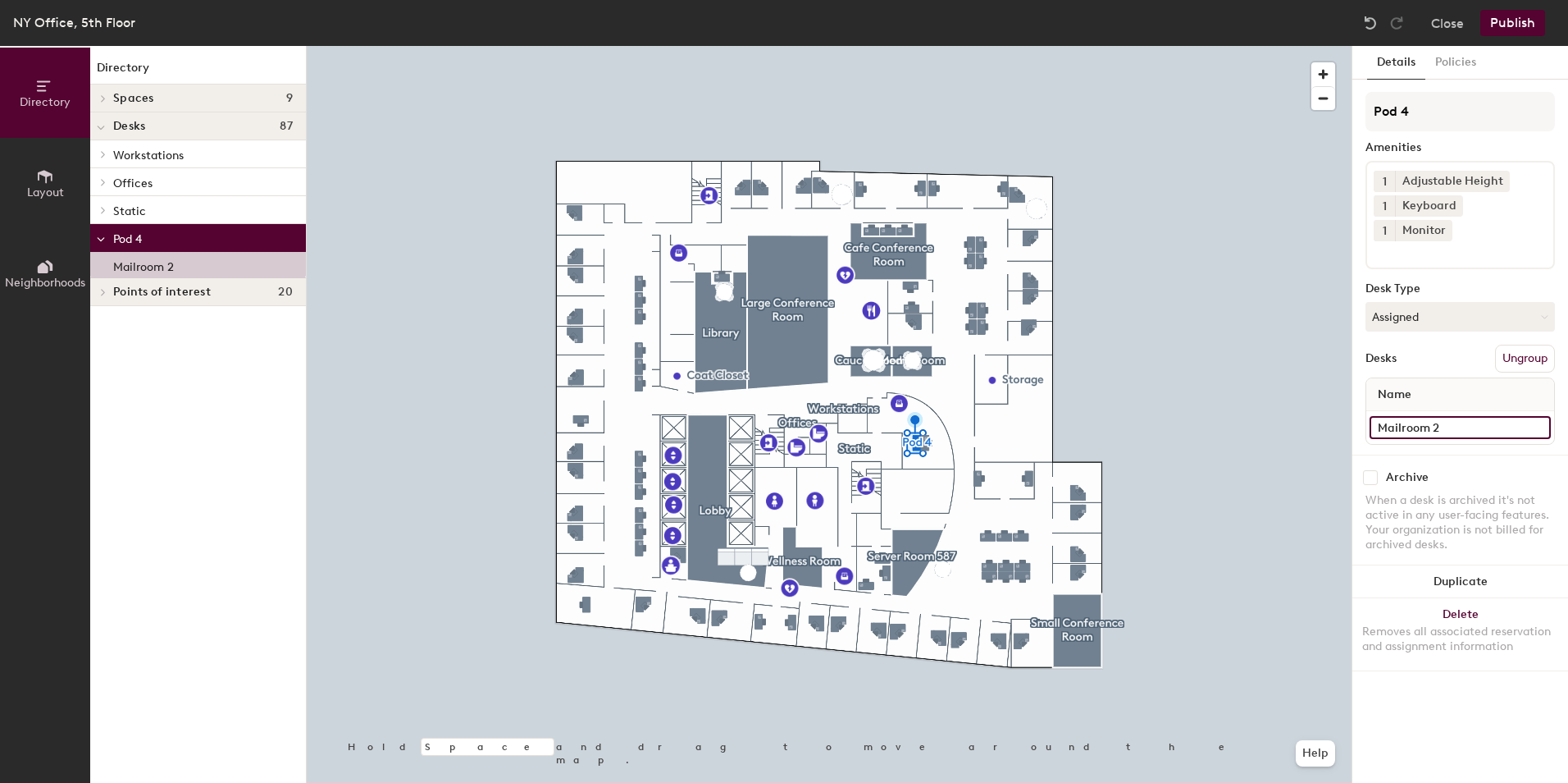
click at [1477, 416] on input "Mailroom 2" at bounding box center [1459, 427] width 181 height 23
click at [1476, 416] on input "Mailroom 2" at bounding box center [1459, 427] width 181 height 23
click at [1448, 67] on button "Policies" at bounding box center [1454, 62] width 60 height 34
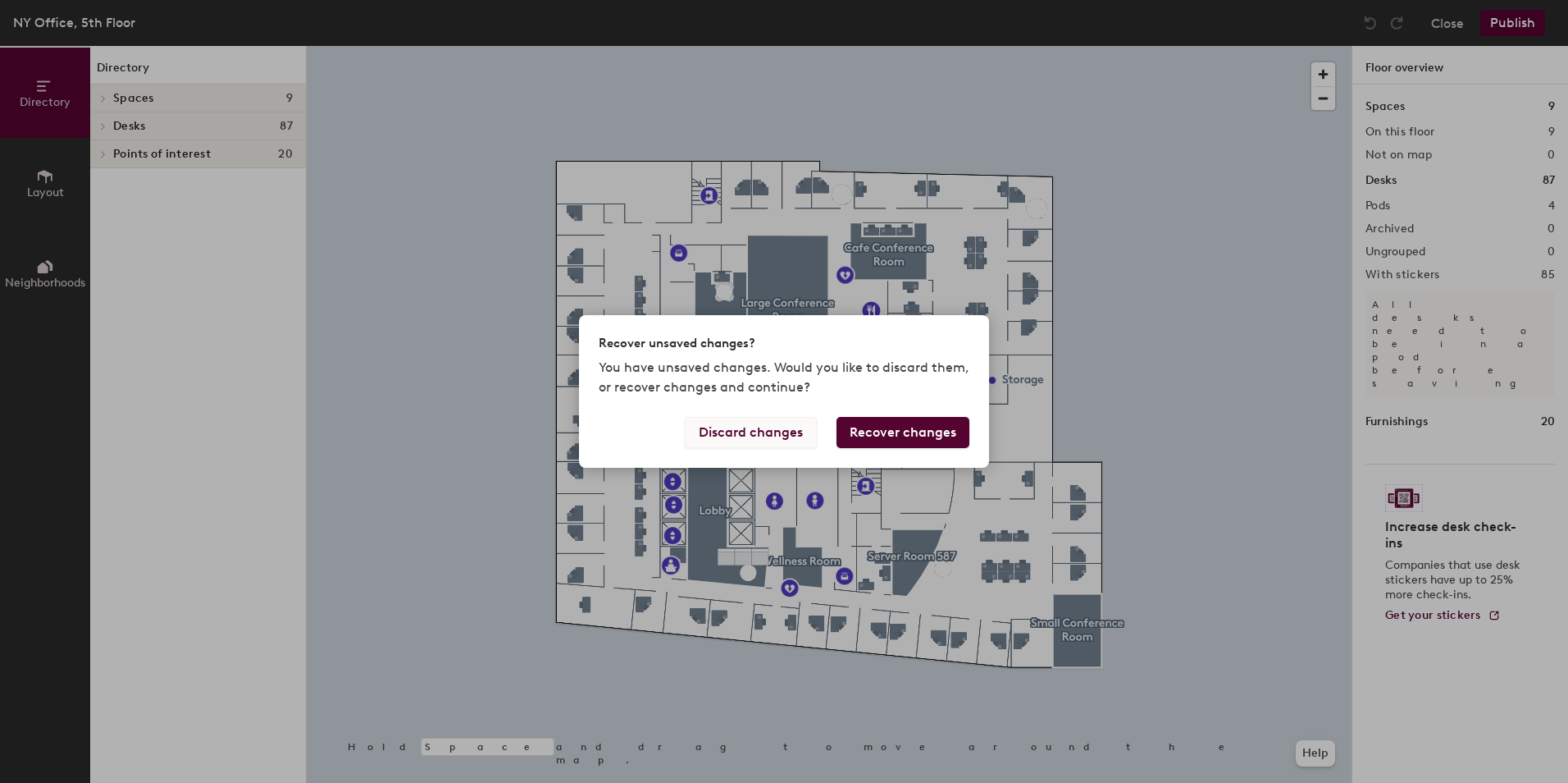
click at [751, 430] on button "Discard changes" at bounding box center [750, 432] width 132 height 31
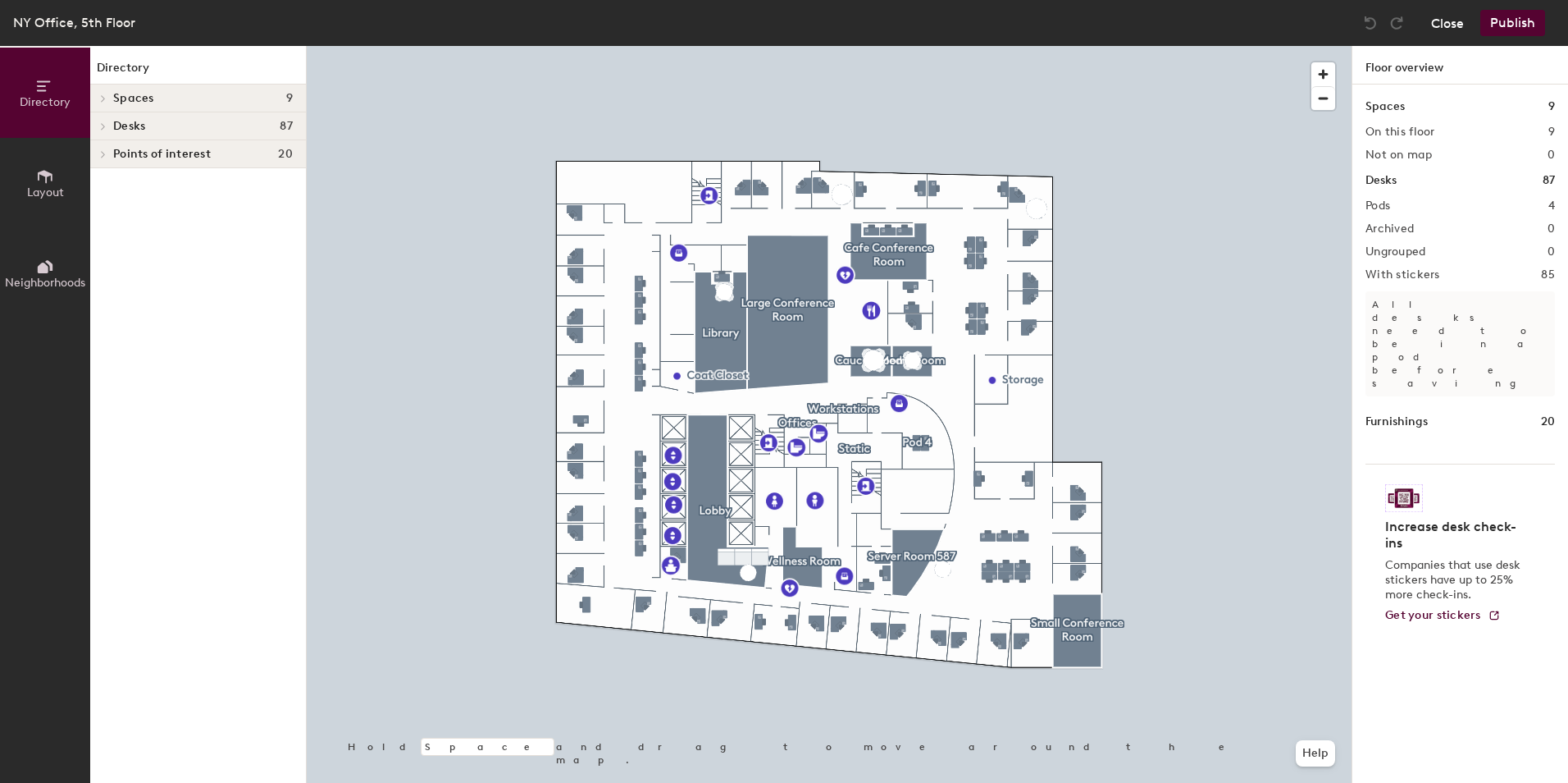
click at [1435, 34] on button "Close" at bounding box center [1446, 23] width 33 height 27
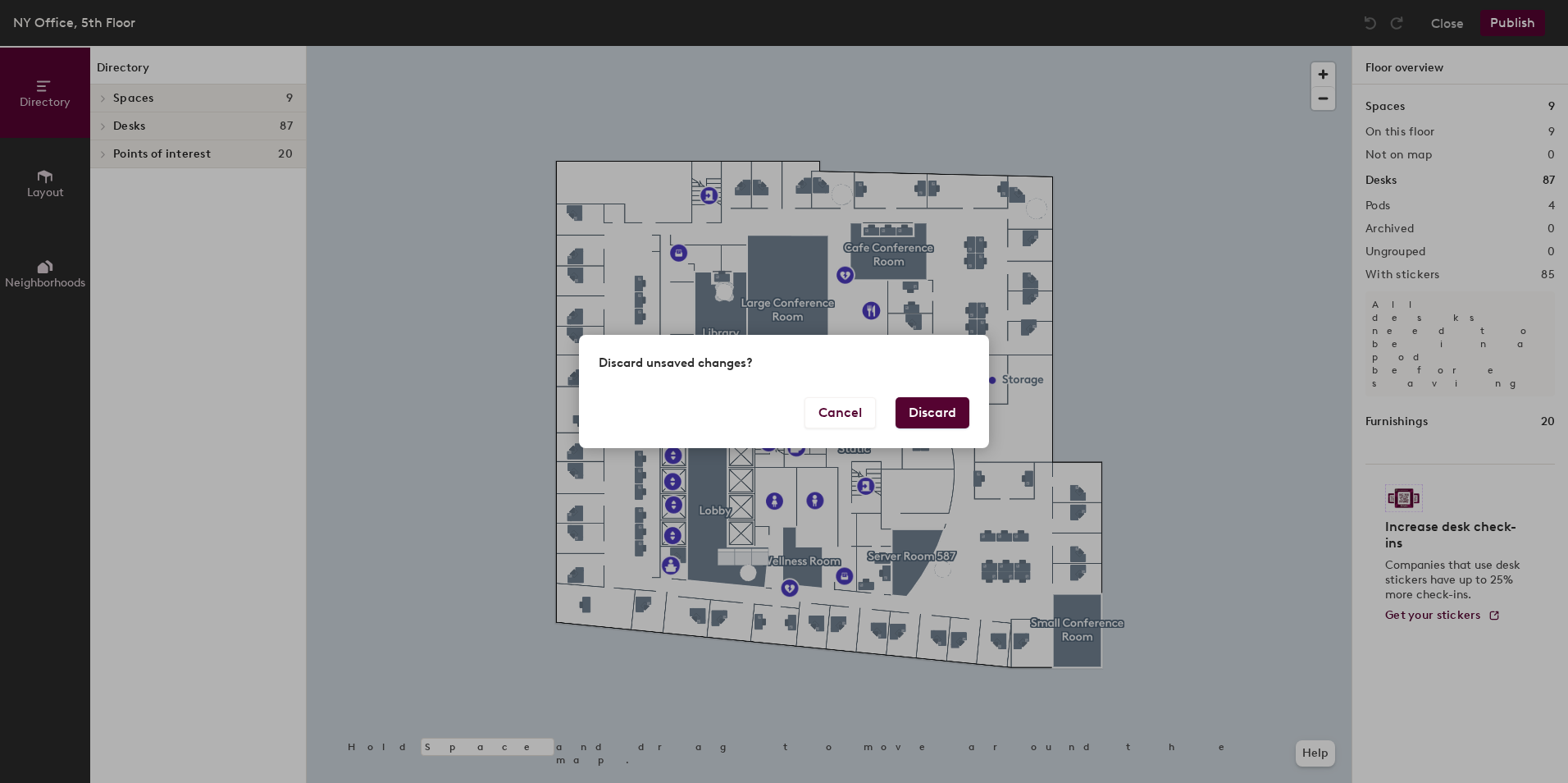
click at [918, 406] on button "Discard" at bounding box center [932, 412] width 74 height 31
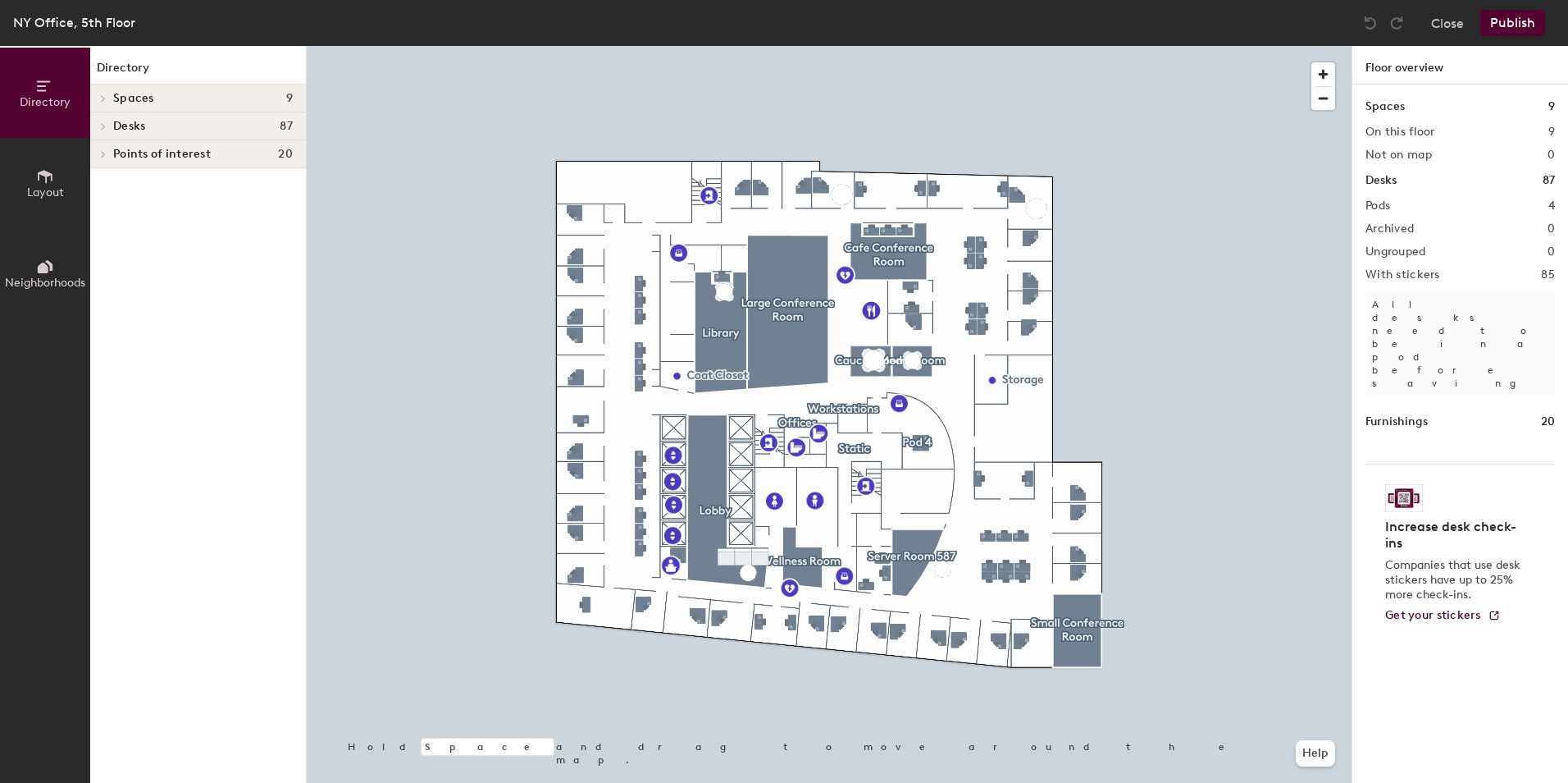
click at [117, 104] on span "Spaces" at bounding box center [133, 98] width 41 height 13
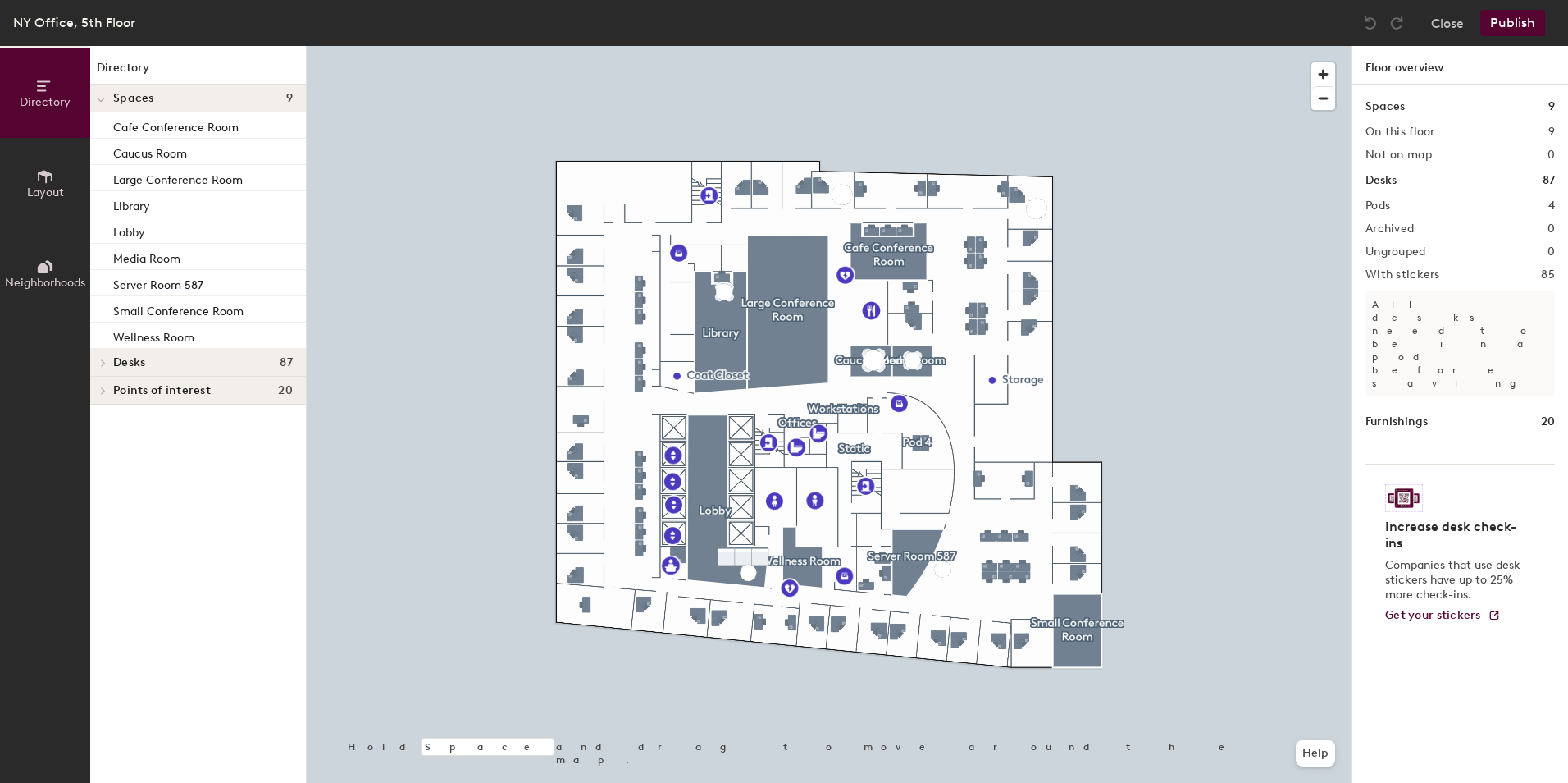
click at [118, 90] on div "Spaces 9" at bounding box center [198, 98] width 216 height 28
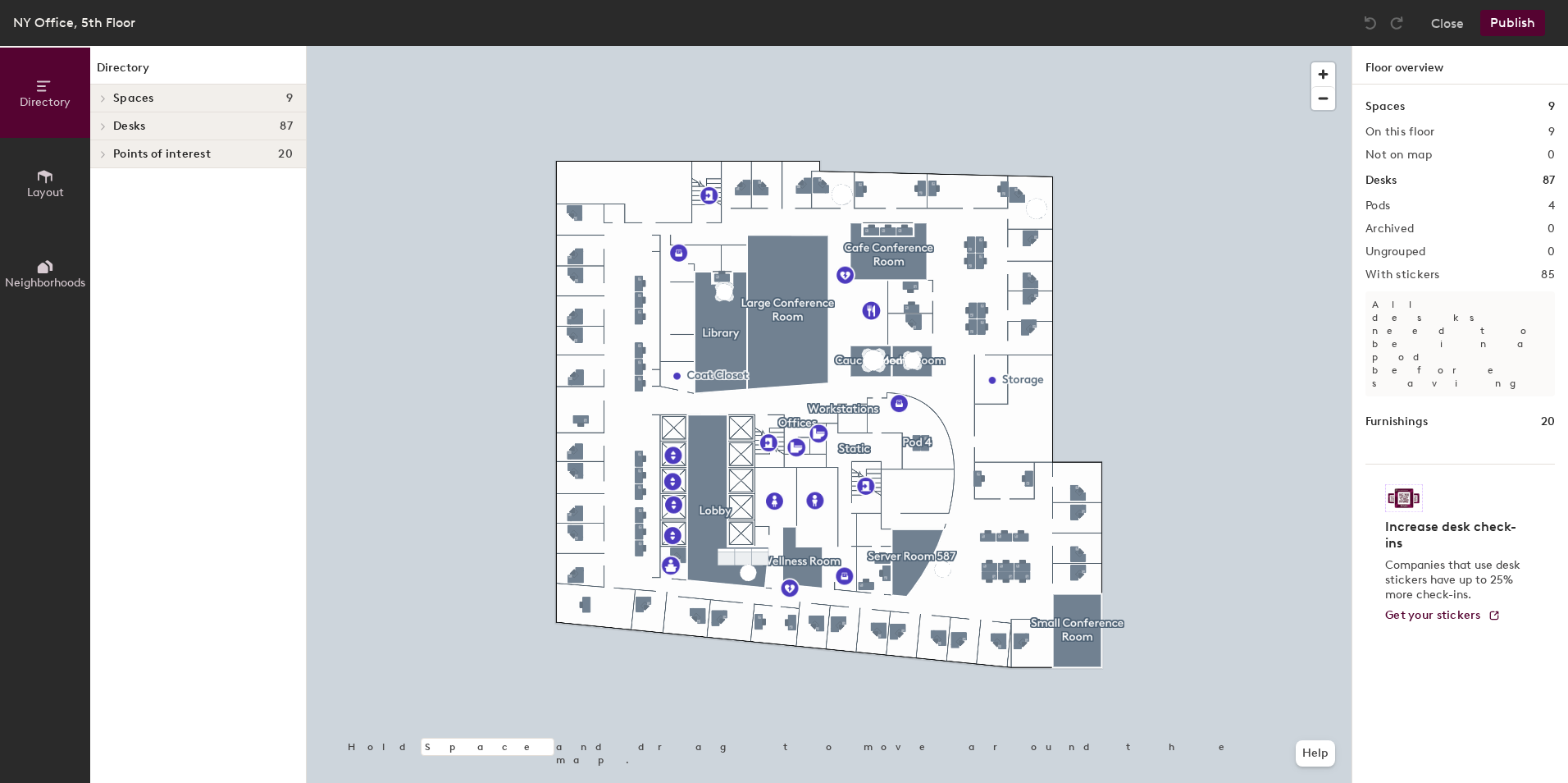
click at [124, 129] on span "Desks" at bounding box center [129, 126] width 32 height 13
click at [121, 177] on span "Offices" at bounding box center [133, 183] width 40 height 14
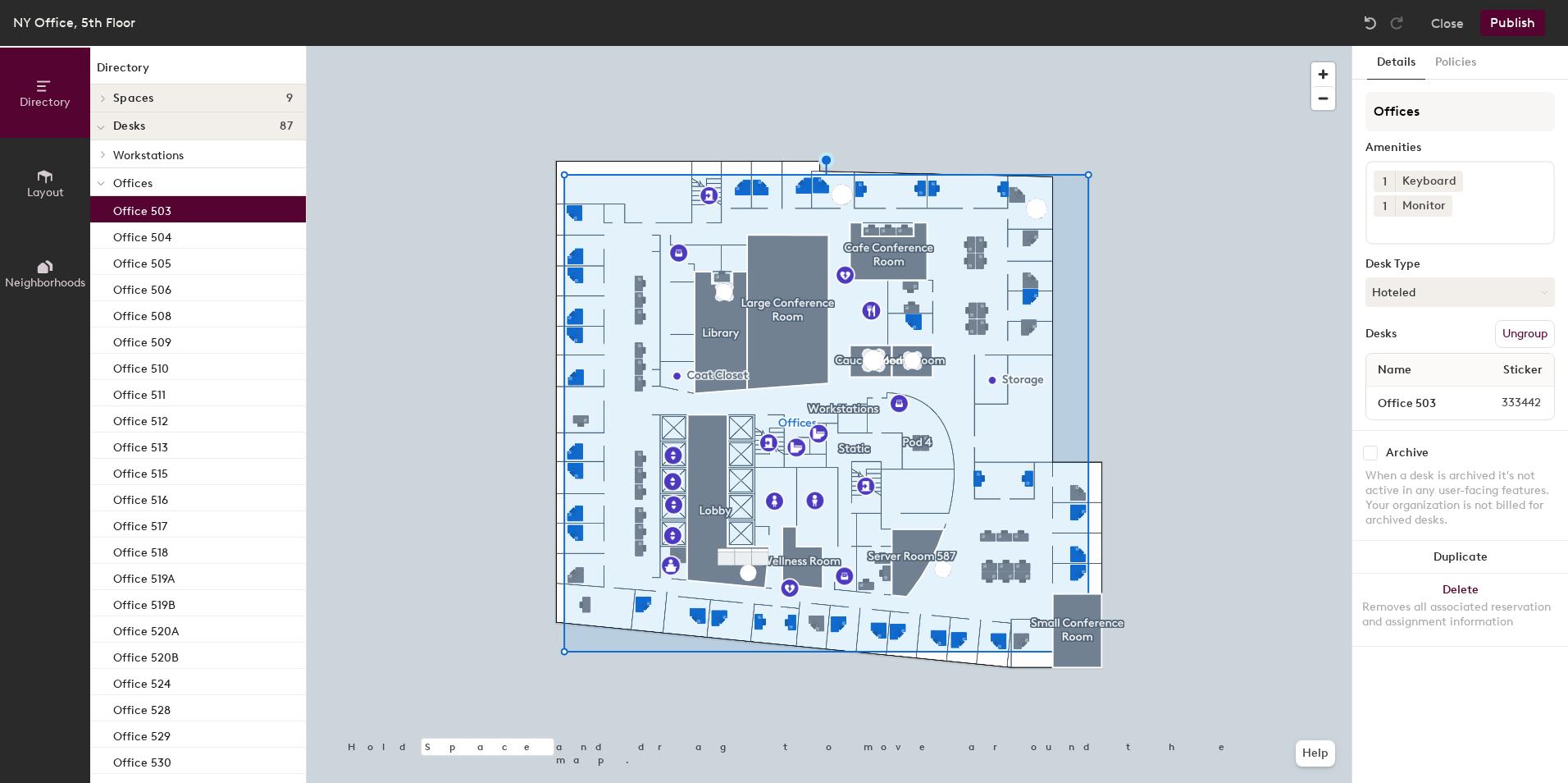
click at [145, 221] on div "Office 503" at bounding box center [198, 209] width 216 height 27
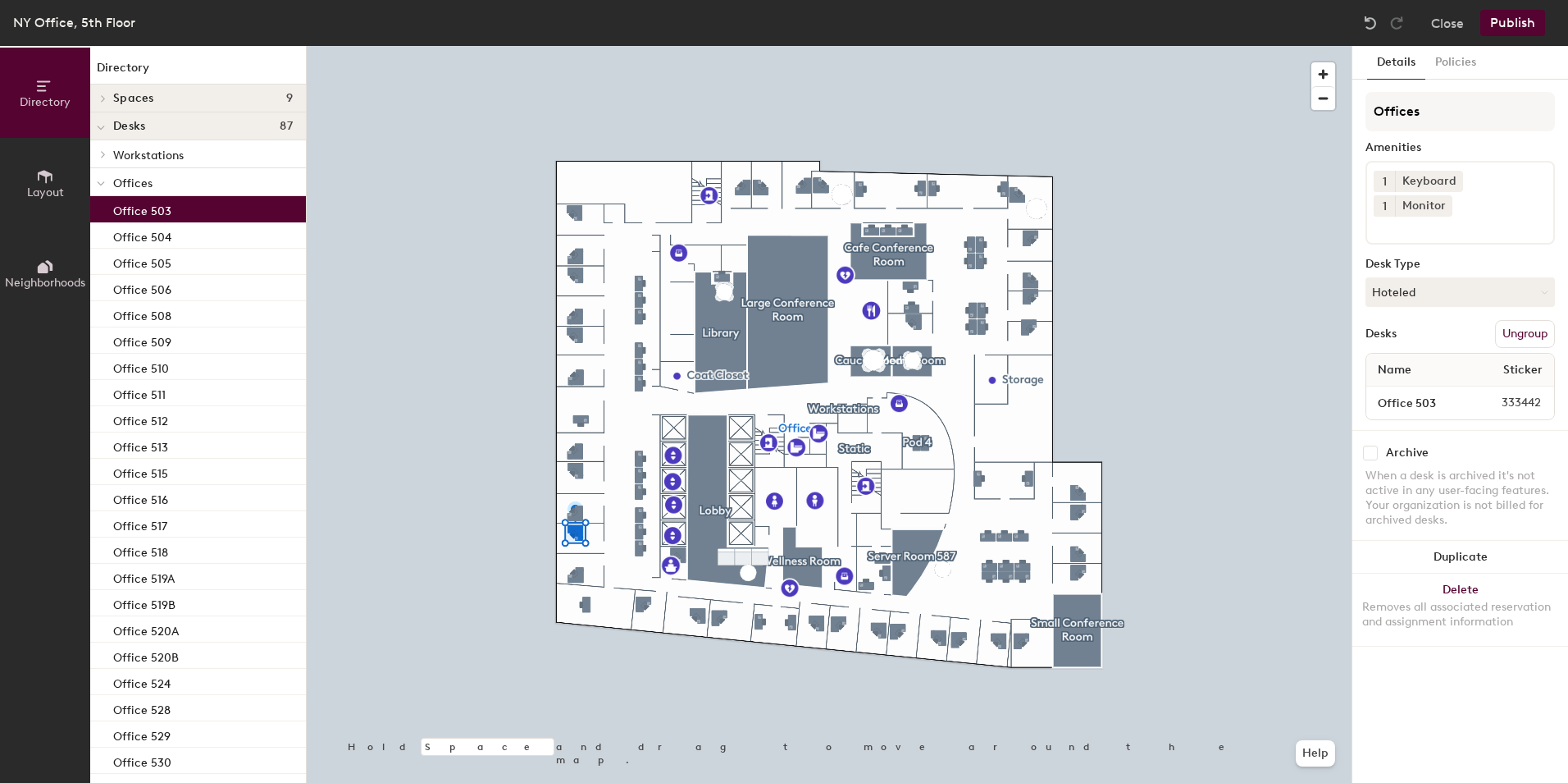
click at [104, 187] on span at bounding box center [101, 183] width 8 height 14
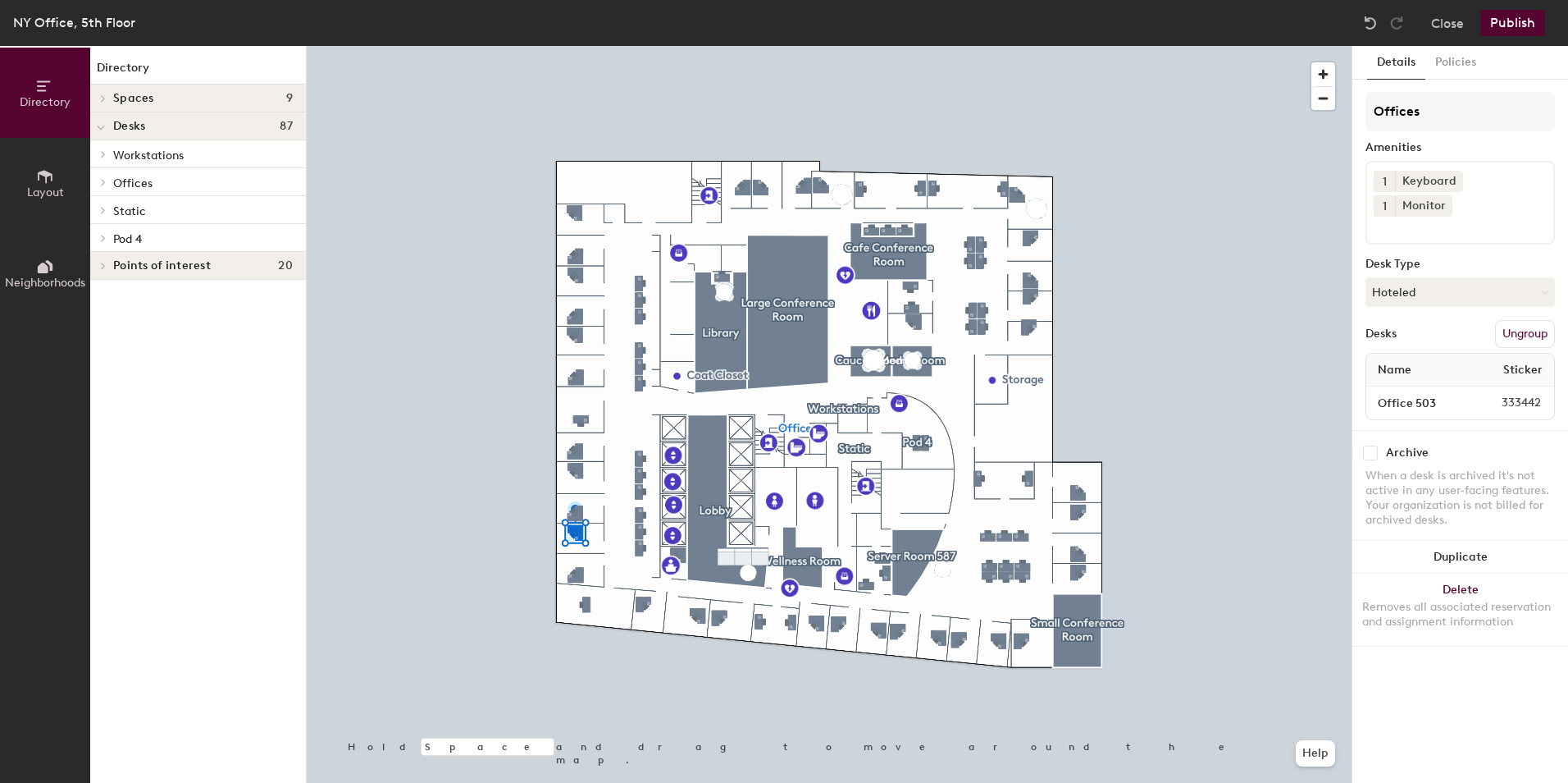
click at [131, 235] on span "Pod 4" at bounding box center [127, 240] width 29 height 14
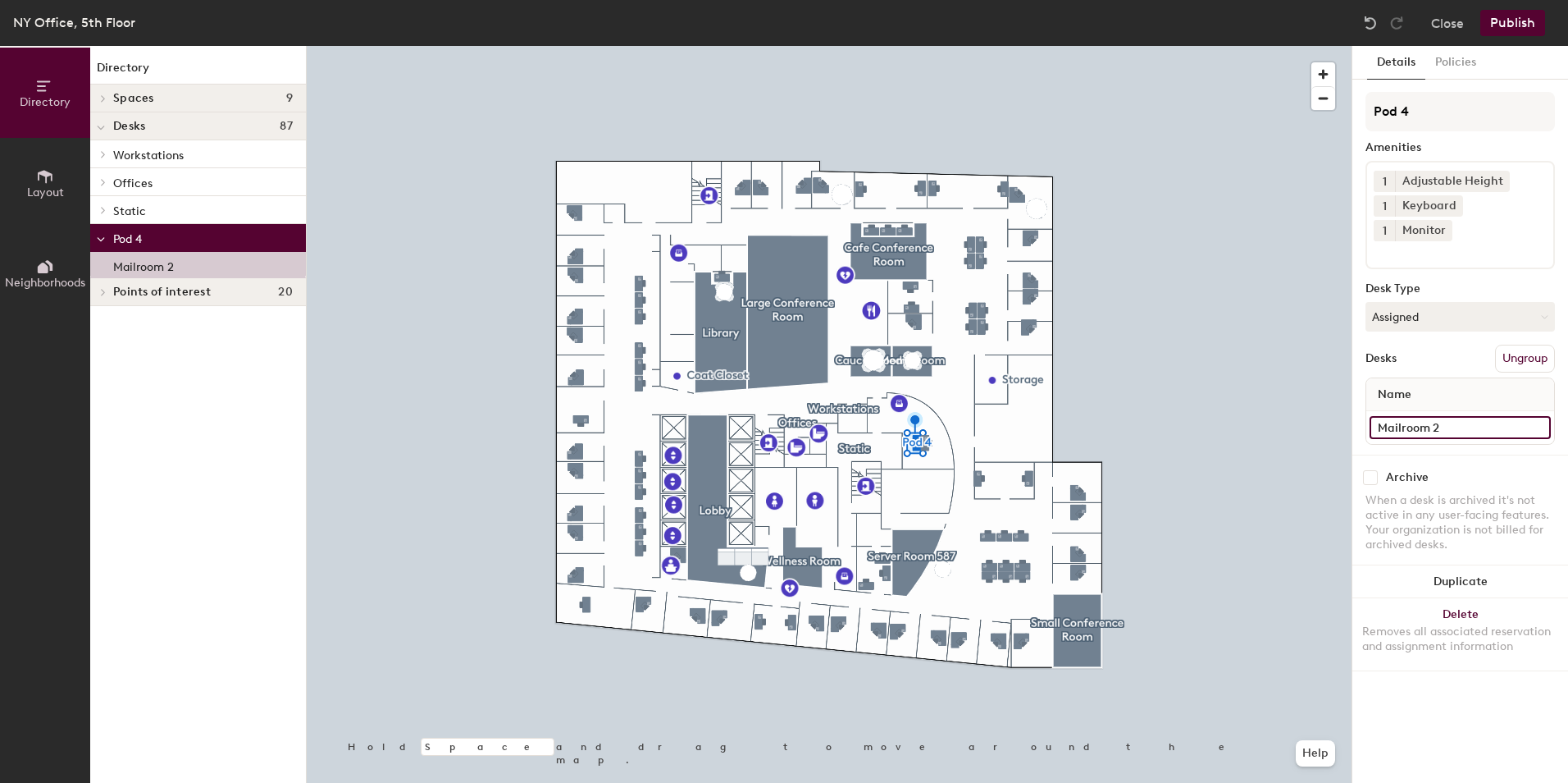
click at [1483, 416] on input "Mailroom 2" at bounding box center [1459, 427] width 181 height 23
click at [1501, 416] on input "Mailroom 2" at bounding box center [1459, 427] width 181 height 23
click at [1530, 378] on div "Name" at bounding box center [1460, 394] width 188 height 33
click at [1459, 378] on div "Name" at bounding box center [1460, 394] width 188 height 33
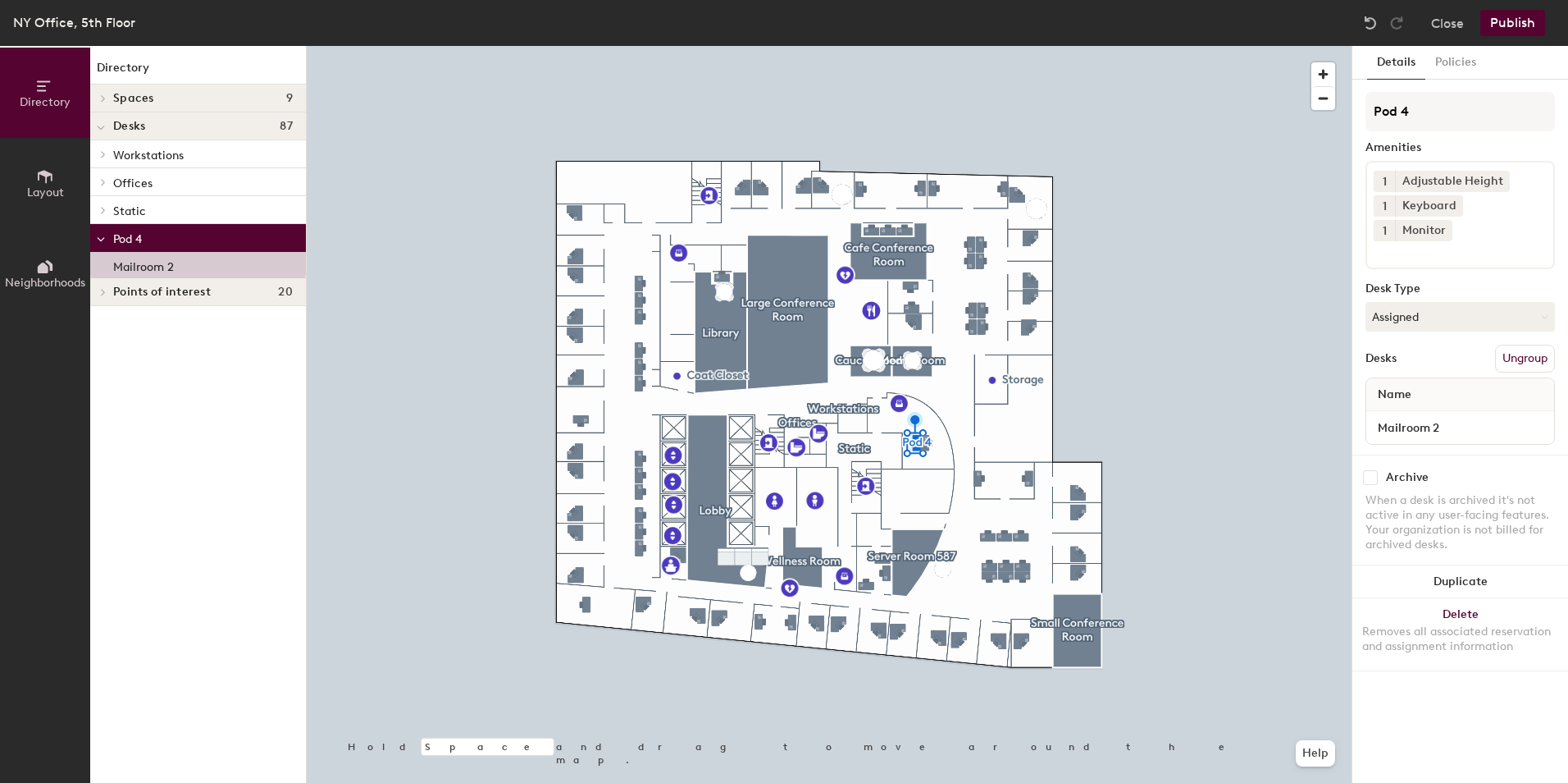
click at [1413, 380] on span "Name" at bounding box center [1394, 395] width 50 height 30
click at [1502, 416] on input "Mailroom 2" at bounding box center [1459, 427] width 181 height 23
click at [1501, 416] on input "Mailroom 2" at bounding box center [1459, 427] width 181 height 23
type input "Mailroom 2"
click at [141, 206] on span "Static" at bounding box center [129, 211] width 33 height 14
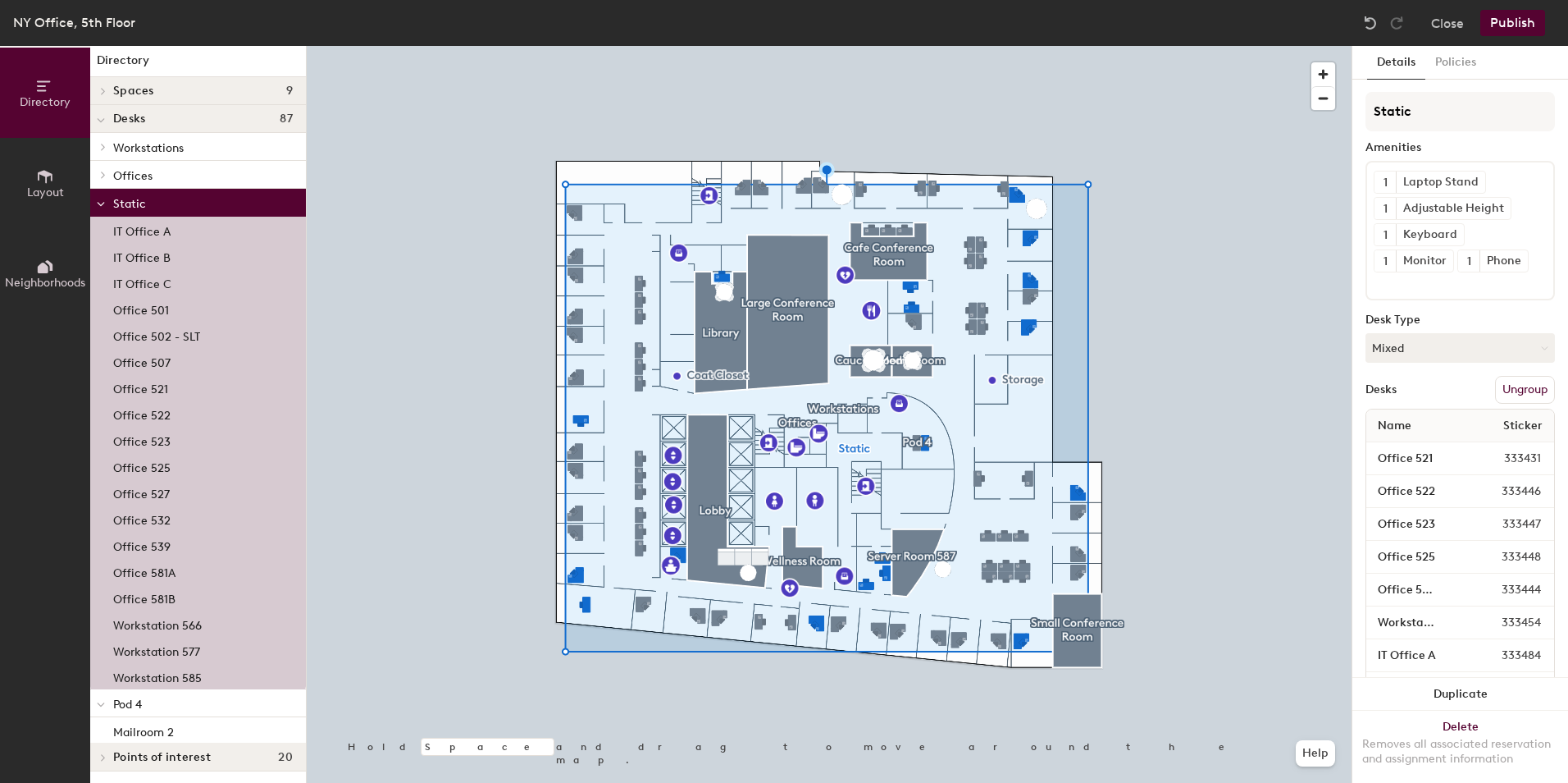
scroll to position [9, 0]
click at [150, 670] on p "Workstation 585" at bounding box center [157, 673] width 89 height 19
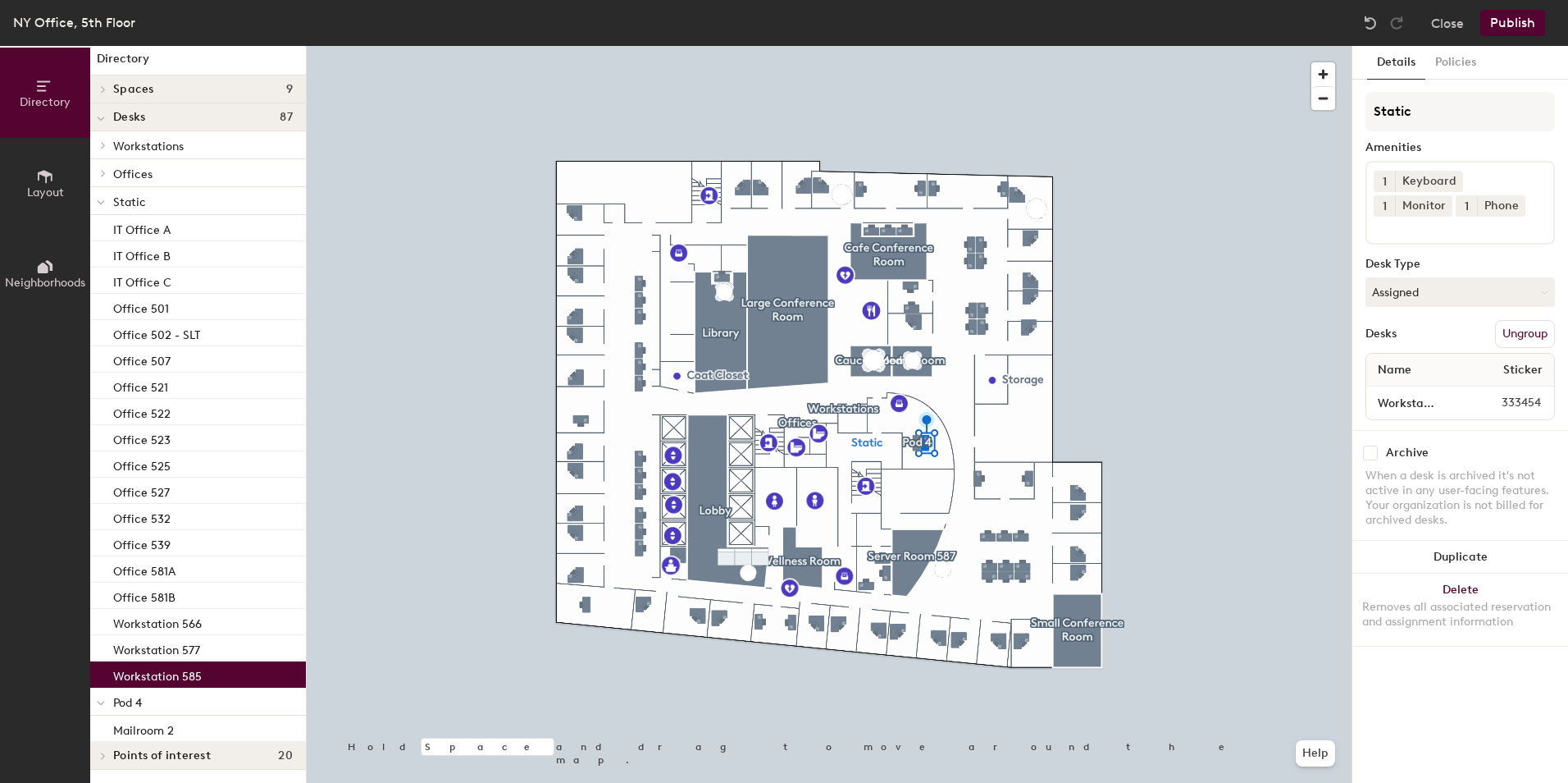
click at [1519, 371] on span "Sticker" at bounding box center [1522, 370] width 55 height 30
click at [103, 200] on icon at bounding box center [101, 202] width 8 height 7
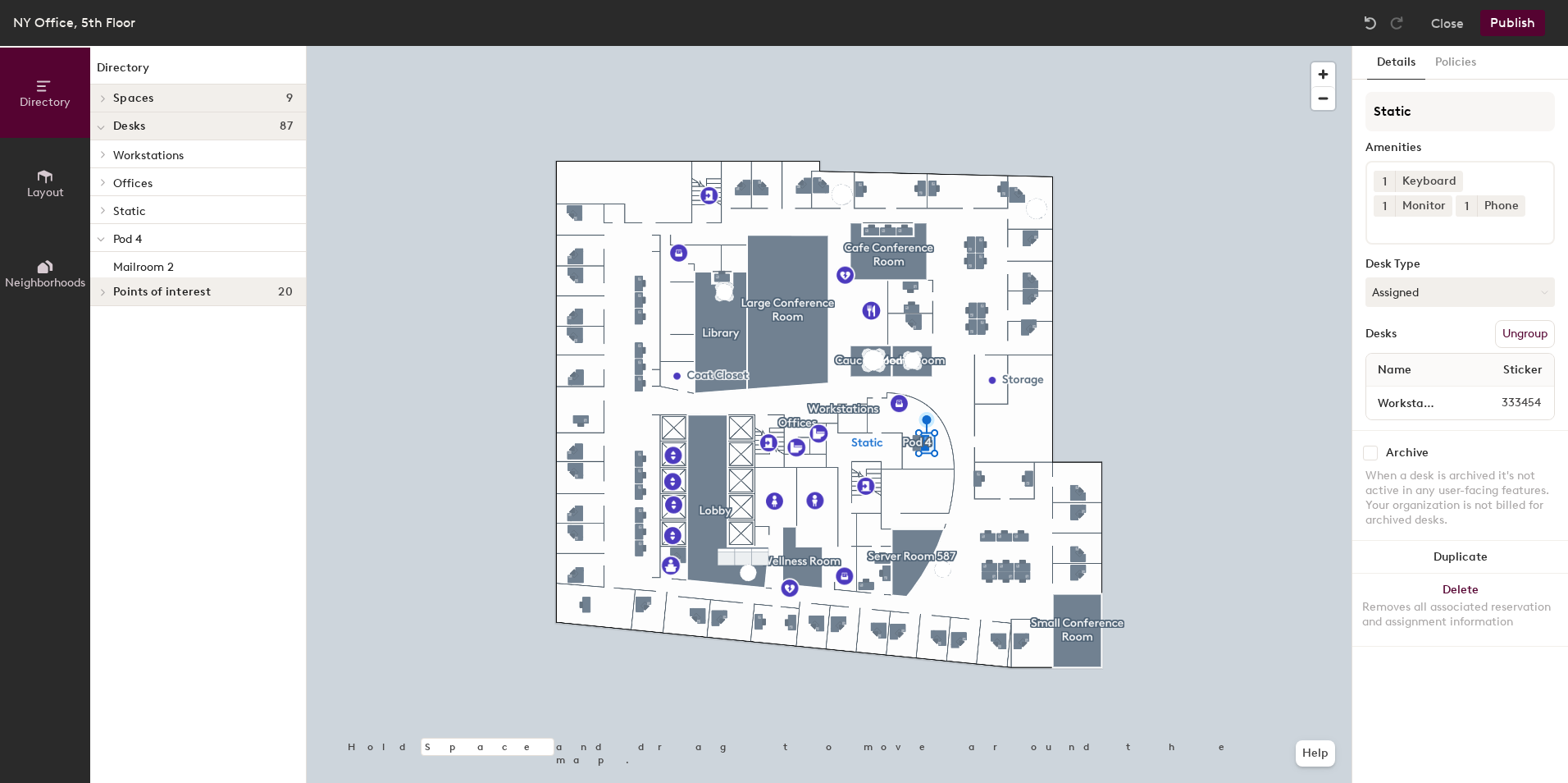
scroll to position [0, 0]
click at [111, 238] on div at bounding box center [101, 237] width 22 height 27
click at [132, 237] on span "Pod 4" at bounding box center [127, 240] width 29 height 14
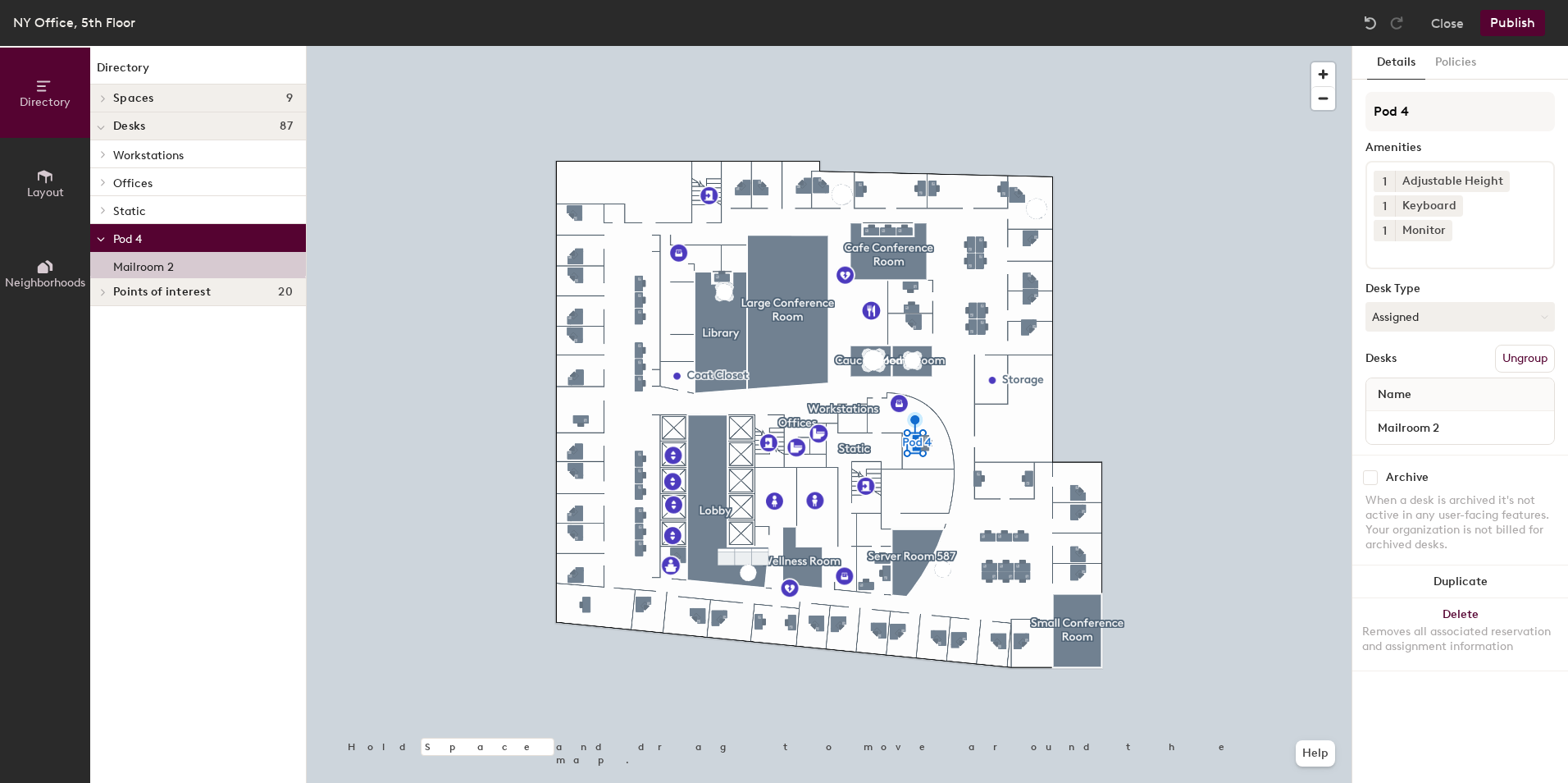
click at [1468, 378] on div "Name" at bounding box center [1460, 394] width 188 height 33
drag, startPoint x: 1468, startPoint y: 366, endPoint x: 1454, endPoint y: 366, distance: 14.0
click at [1454, 378] on div "Name" at bounding box center [1460, 394] width 188 height 33
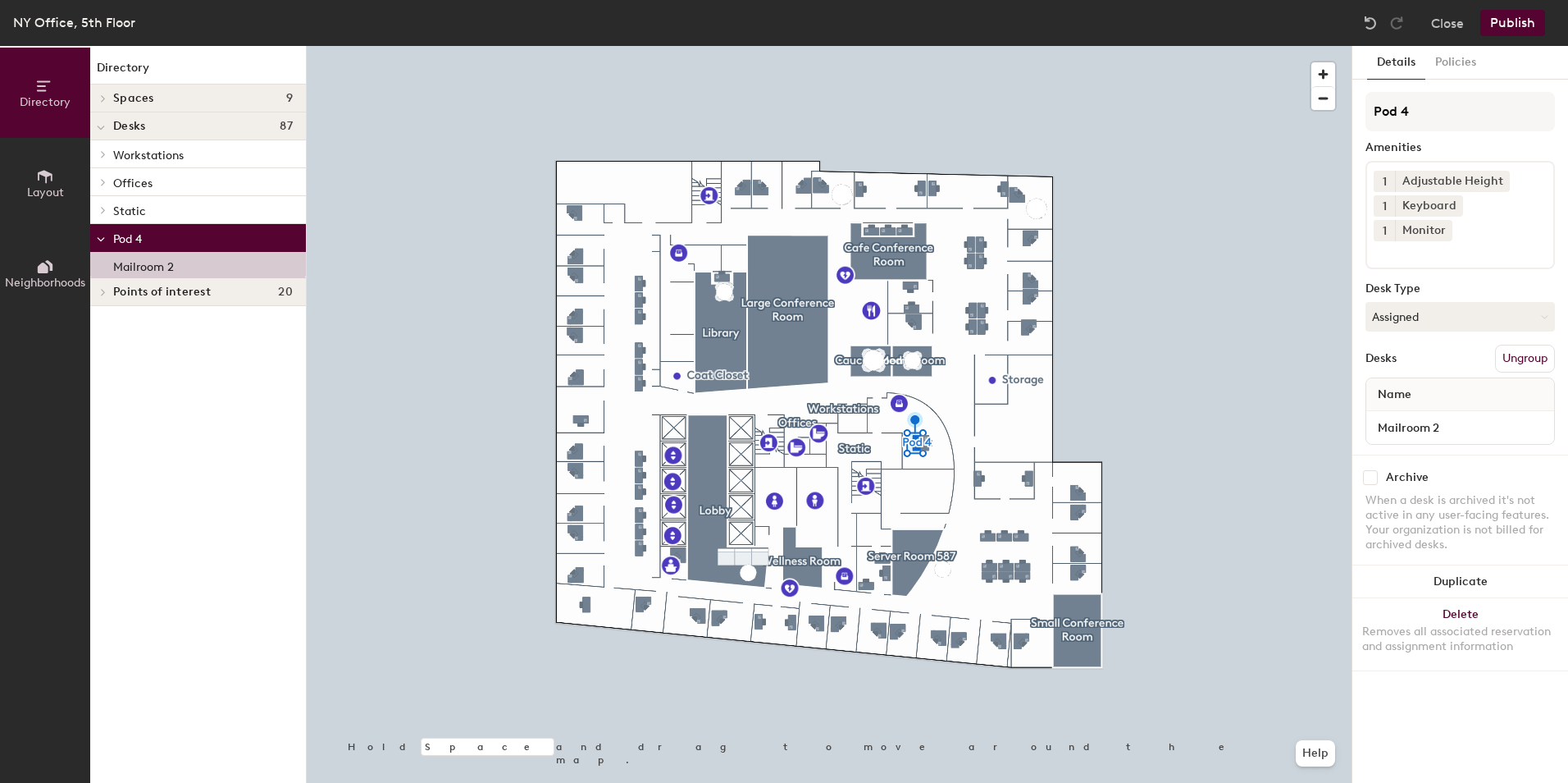
click at [1379, 352] on div "Desks" at bounding box center [1380, 358] width 31 height 13
click at [1458, 302] on button "Assigned" at bounding box center [1459, 317] width 189 height 30
click at [1434, 21] on button "Close" at bounding box center [1446, 23] width 33 height 27
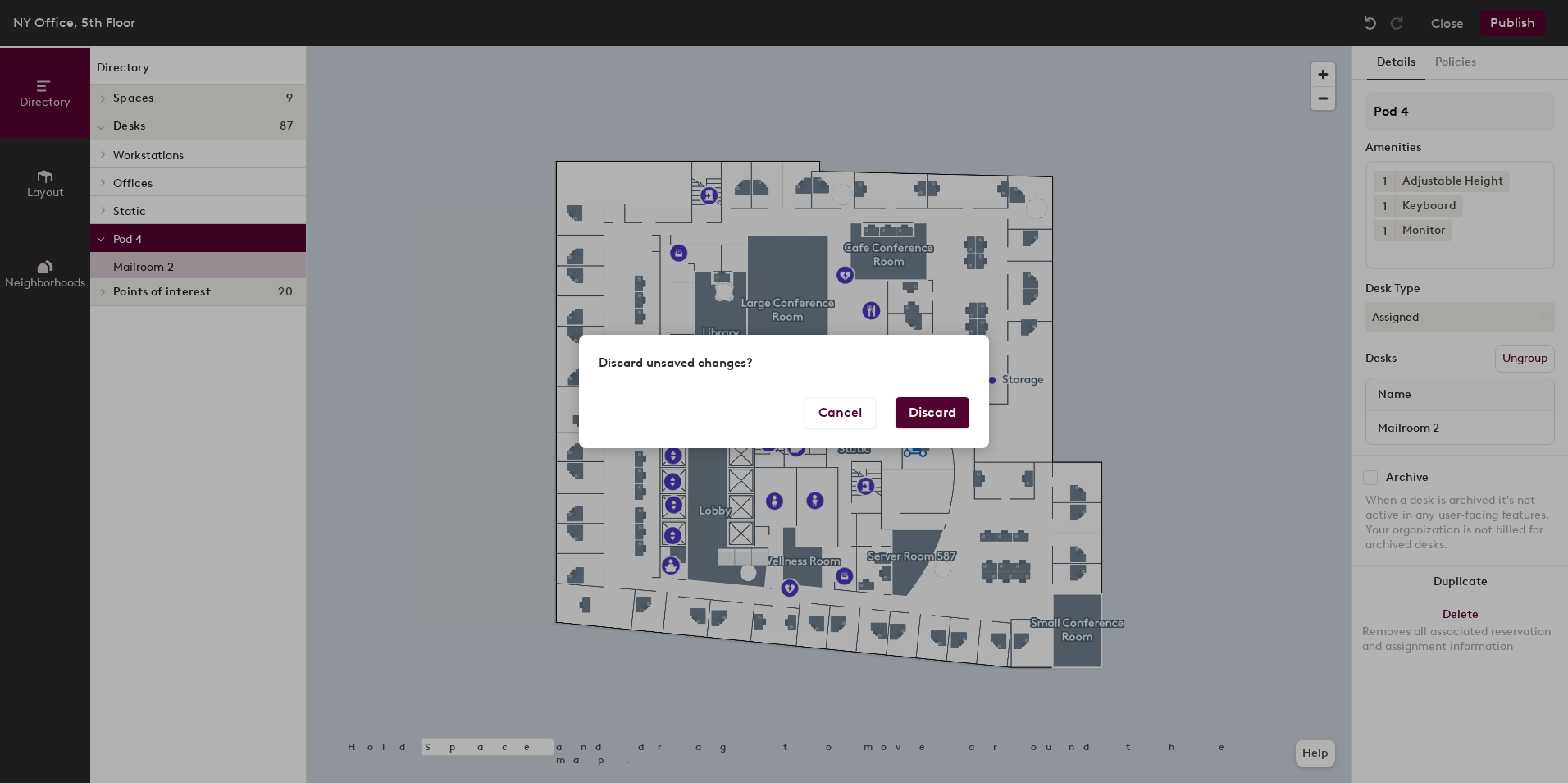
click at [949, 414] on button "Discard" at bounding box center [932, 412] width 74 height 31
